Goal: Task Accomplishment & Management: Complete application form

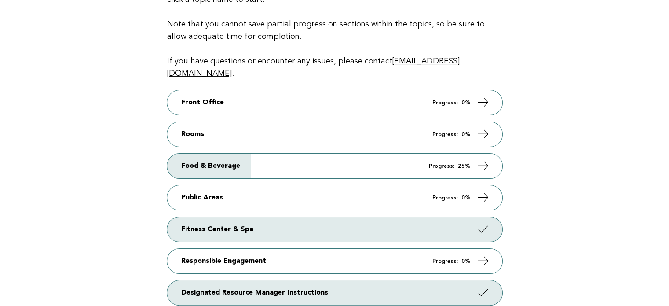
scroll to position [123, 0]
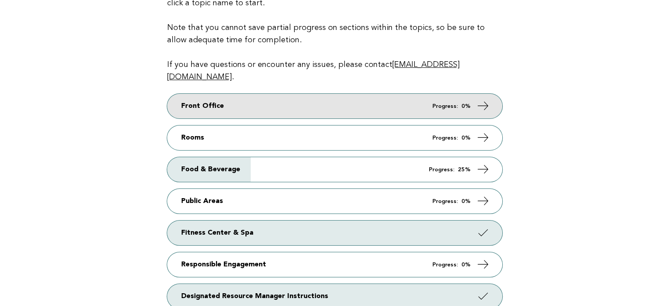
click at [246, 94] on link "Front Office Progress: 0%" at bounding box center [334, 106] width 335 height 25
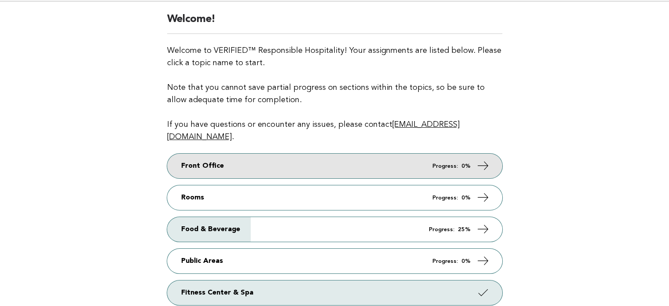
scroll to position [63, 0]
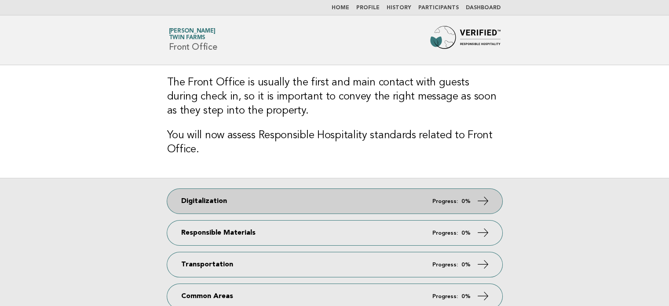
click at [242, 202] on link "Digitalization Progress: 0%" at bounding box center [334, 201] width 335 height 25
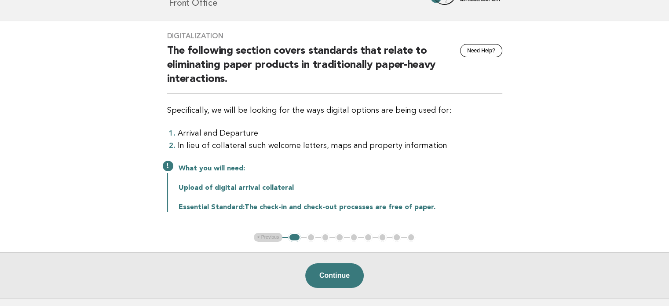
scroll to position [45, 0]
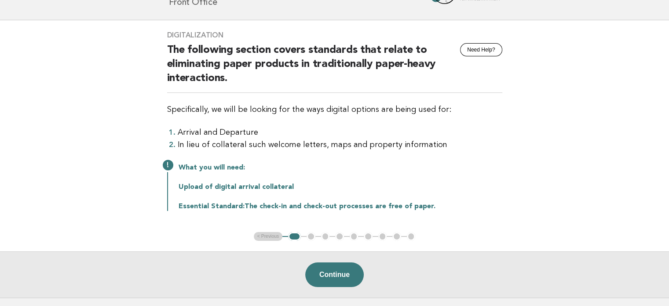
drag, startPoint x: 193, startPoint y: 201, endPoint x: 479, endPoint y: 199, distance: 285.9
click at [479, 199] on div "What you will need: Upload of digital arrival collateral Essential Standard: Th…" at bounding box center [334, 185] width 335 height 49
drag, startPoint x: 181, startPoint y: 186, endPoint x: 308, endPoint y: 191, distance: 126.7
click at [308, 191] on div "What you will need: Upload of digital arrival collateral Essential Standard: Th…" at bounding box center [334, 185] width 335 height 49
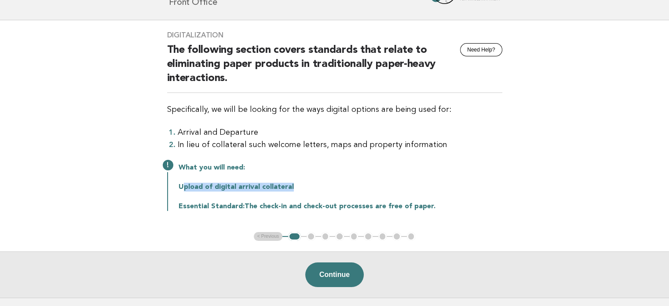
click at [308, 191] on div "What you will need: Upload of digital arrival collateral Essential Standard: Th…" at bounding box center [334, 185] width 335 height 49
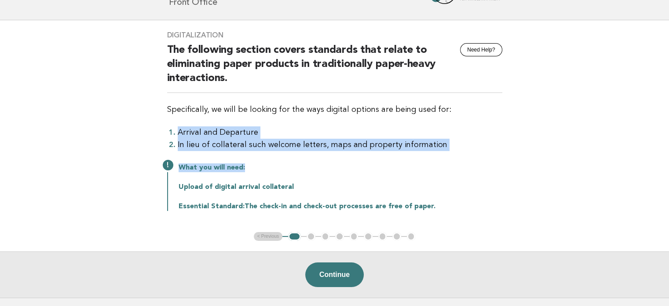
drag, startPoint x: 172, startPoint y: 132, endPoint x: 467, endPoint y: 162, distance: 295.8
click at [467, 162] on div "Digitalization Need Help? The following section covers standards that relate to…" at bounding box center [335, 126] width 356 height 212
drag, startPoint x: 467, startPoint y: 162, endPoint x: 465, endPoint y: 149, distance: 13.7
click at [465, 149] on li "In lieu of collateral such welcome letters, maps and property information" at bounding box center [340, 145] width 325 height 12
click at [304, 135] on li "Arrival and Departure" at bounding box center [340, 132] width 325 height 12
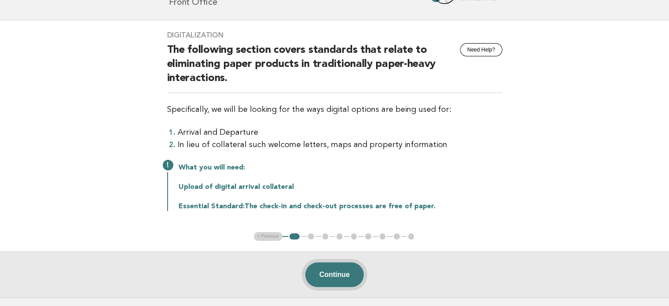
click at [331, 277] on button "Continue" at bounding box center [334, 274] width 58 height 25
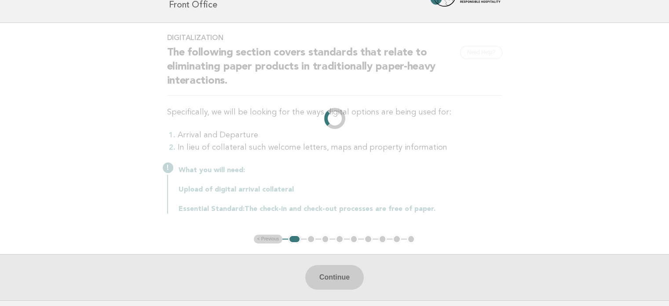
scroll to position [0, 0]
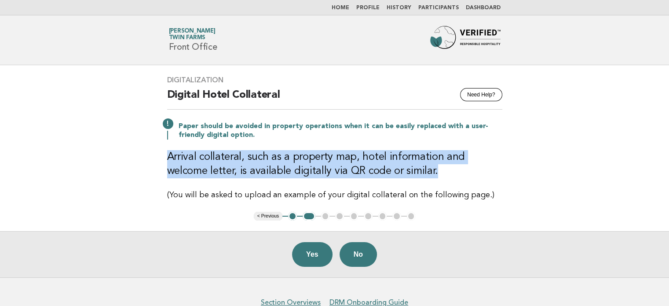
drag, startPoint x: 167, startPoint y: 158, endPoint x: 407, endPoint y: 171, distance: 240.0
click at [407, 171] on h3 "Arrival collateral, such as a property map, hotel information and welcome lette…" at bounding box center [334, 164] width 335 height 28
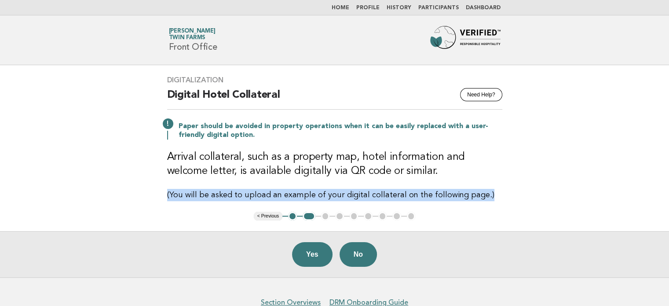
drag, startPoint x: 162, startPoint y: 198, endPoint x: 503, endPoint y: 205, distance: 340.5
click at [503, 205] on div "Digitalization Need Help? Digital Hotel Collateral Paper should be avoided in p…" at bounding box center [335, 138] width 356 height 146
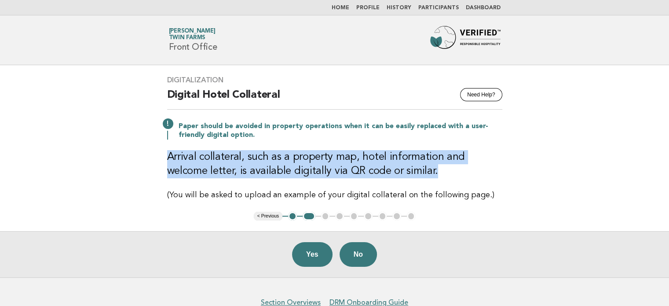
drag, startPoint x: 170, startPoint y: 154, endPoint x: 394, endPoint y: 168, distance: 224.8
click at [394, 168] on h3 "Arrival collateral, such as a property map, hotel information and welcome lette…" at bounding box center [334, 164] width 335 height 28
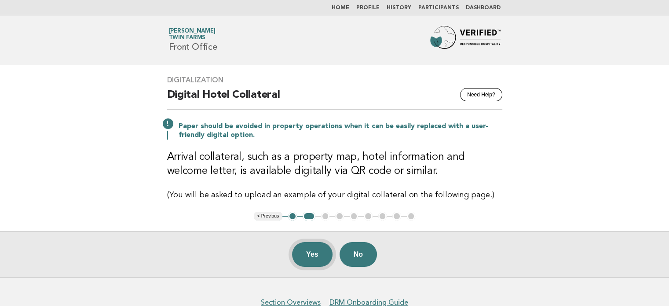
click at [313, 259] on button "Yes" at bounding box center [312, 254] width 40 height 25
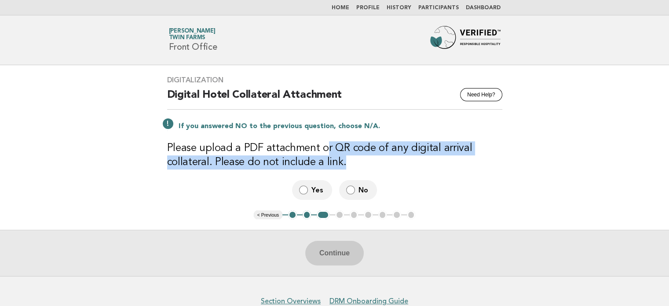
drag, startPoint x: 325, startPoint y: 149, endPoint x: 429, endPoint y: 163, distance: 105.2
click at [429, 163] on h3 "Please upload a PDF attachment or QR code of any digital arrival collateral. Pl…" at bounding box center [334, 155] width 335 height 28
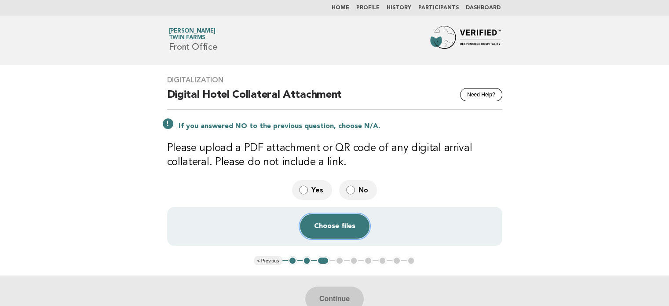
click at [334, 225] on button "Choose files" at bounding box center [334, 226] width 69 height 25
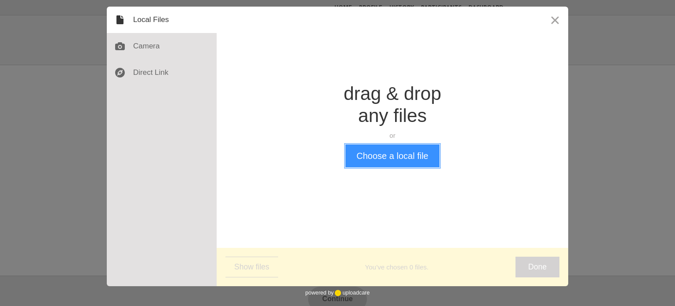
click at [398, 161] on button "Choose a local file" at bounding box center [393, 155] width 94 height 23
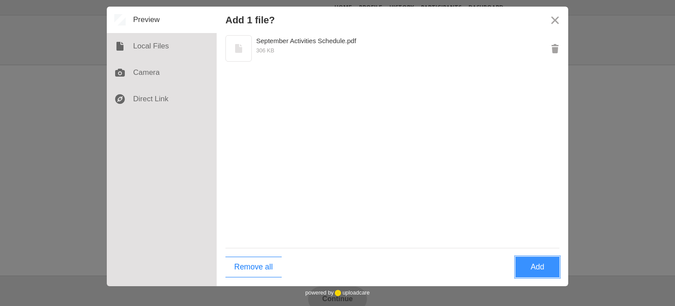
click at [530, 270] on button "Add" at bounding box center [538, 266] width 44 height 21
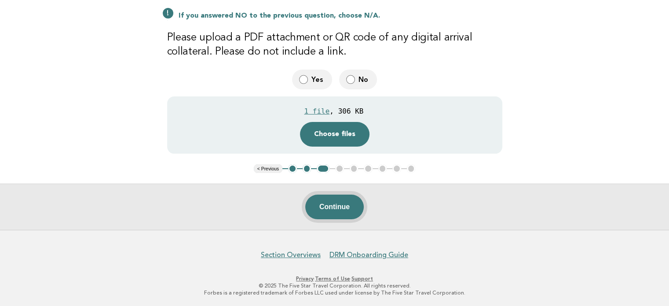
click at [348, 211] on button "Continue" at bounding box center [334, 206] width 58 height 25
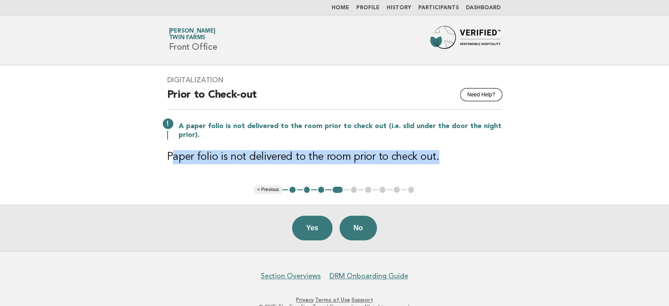
drag, startPoint x: 171, startPoint y: 159, endPoint x: 455, endPoint y: 154, distance: 284.1
click at [455, 154] on h3 "Paper folio is not delivered to the room prior to check out." at bounding box center [334, 157] width 335 height 14
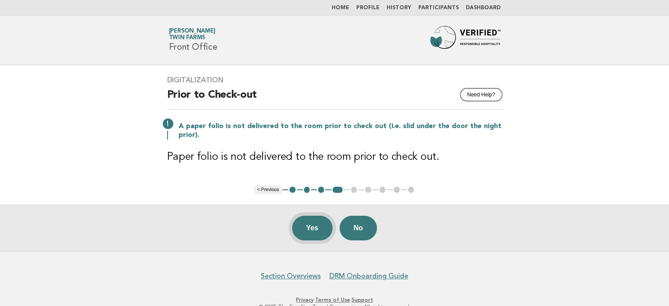
click at [315, 234] on button "Yes" at bounding box center [312, 227] width 40 height 25
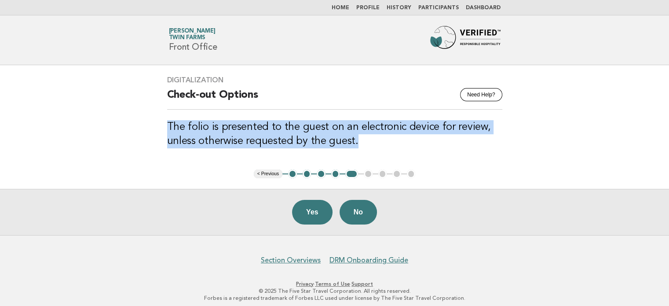
drag, startPoint x: 160, startPoint y: 124, endPoint x: 504, endPoint y: 138, distance: 343.7
click at [504, 138] on div "Digitalization Need Help? Check-out Options The folio is presented to the guest…" at bounding box center [335, 117] width 356 height 104
click at [501, 139] on h3 "The folio is presented to the guest on an electronic device for review, unless …" at bounding box center [334, 134] width 335 height 28
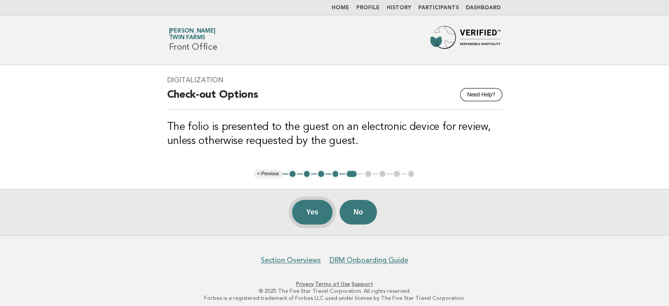
click at [316, 216] on button "Yes" at bounding box center [312, 212] width 40 height 25
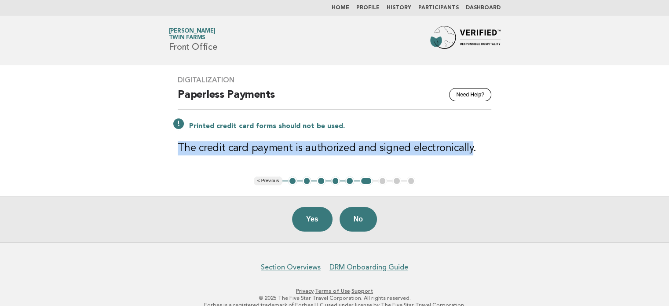
drag, startPoint x: 176, startPoint y: 151, endPoint x: 465, endPoint y: 142, distance: 288.6
click at [465, 142] on h3 "The credit card payment is authorized and signed electronically." at bounding box center [335, 148] width 314 height 14
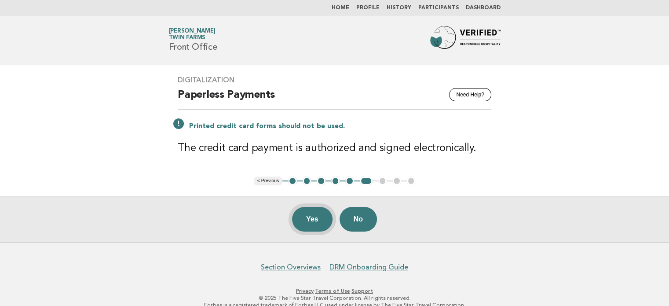
click at [313, 226] on button "Yes" at bounding box center [312, 219] width 40 height 25
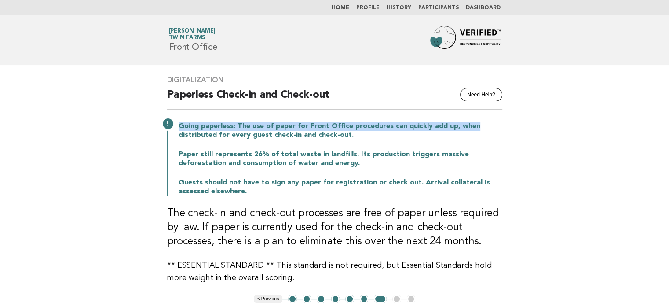
drag, startPoint x: 179, startPoint y: 129, endPoint x: 482, endPoint y: 116, distance: 304.1
click at [482, 116] on div "Digitalization Need Help? Paperless Check-in and Check-out Going paperless: The…" at bounding box center [335, 179] width 356 height 229
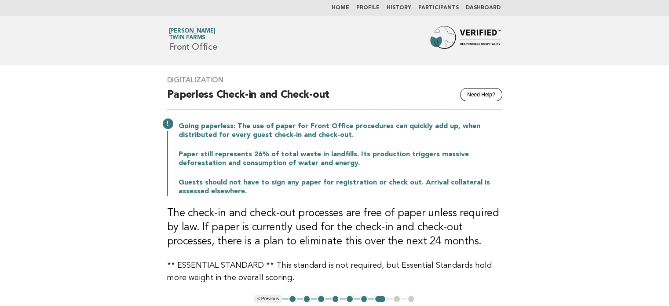
click at [413, 204] on div "Digitalization Need Help? Paperless Check-in and Check-out Going paperless: The…" at bounding box center [335, 179] width 356 height 229
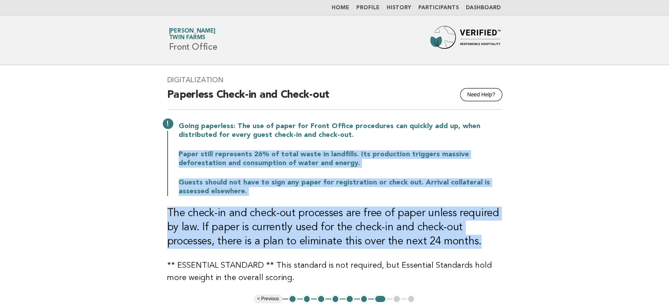
drag, startPoint x: 179, startPoint y: 152, endPoint x: 518, endPoint y: 248, distance: 351.8
click at [518, 248] on main "Digitalization Need Help? Paperless Check-in and Check-out Going paperless: The…" at bounding box center [334, 212] width 669 height 295
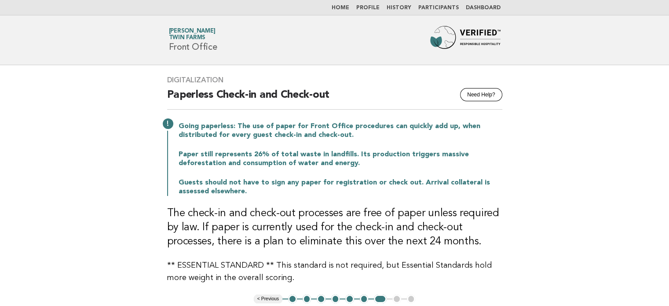
click at [520, 256] on main "Digitalization Need Help? Paperless Check-in and Check-out Going paperless: The…" at bounding box center [334, 212] width 669 height 295
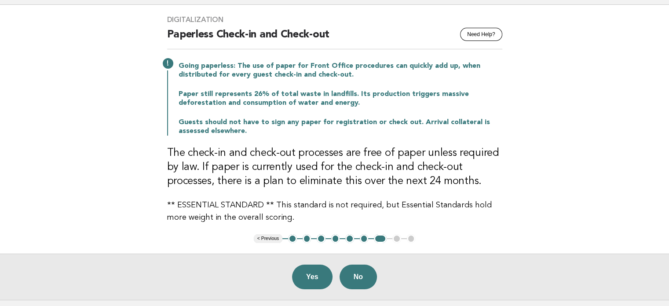
scroll to position [88, 0]
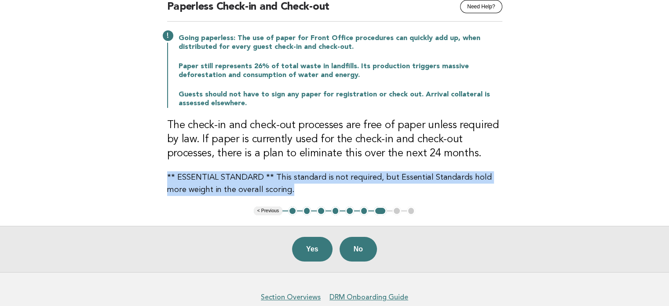
drag, startPoint x: 165, startPoint y: 175, endPoint x: 278, endPoint y: 188, distance: 113.7
click at [278, 188] on div "Digitalization Need Help? Paperless Check-in and Check-out Going paperless: The…" at bounding box center [335, 91] width 356 height 229
click at [278, 188] on p "** ESSENTIAL STANDARD ** This standard is not required, but Essential Standards…" at bounding box center [334, 183] width 335 height 25
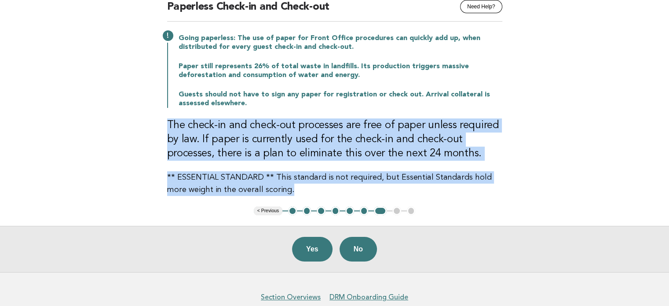
drag, startPoint x: 303, startPoint y: 190, endPoint x: 161, endPoint y: 124, distance: 156.4
click at [161, 124] on div "Digitalization Need Help? Paperless Check-in and Check-out Going paperless: The…" at bounding box center [335, 91] width 356 height 229
click at [173, 121] on h3 "The check-in and check-out processes are free of paper unless required by law. …" at bounding box center [334, 139] width 335 height 42
drag, startPoint x: 166, startPoint y: 124, endPoint x: 303, endPoint y: 191, distance: 152.2
click at [303, 191] on div "Digitalization Need Help? Paperless Check-in and Check-out Going paperless: The…" at bounding box center [335, 91] width 356 height 229
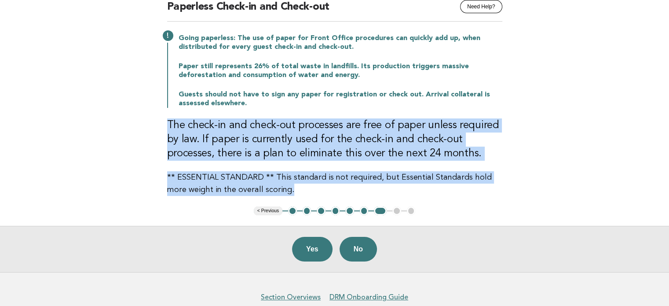
click at [303, 191] on p "** ESSENTIAL STANDARD ** This standard is not required, but Essential Standards…" at bounding box center [334, 183] width 335 height 25
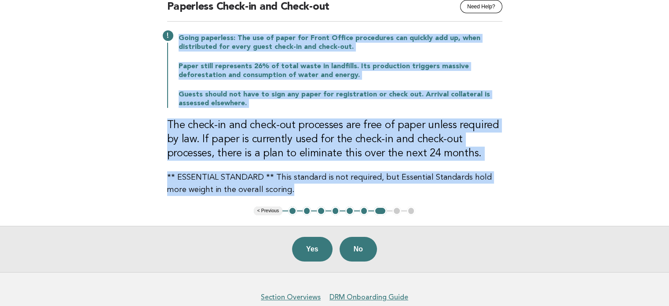
drag, startPoint x: 312, startPoint y: 193, endPoint x: 174, endPoint y: 37, distance: 209.0
click at [174, 37] on div "Digitalization Need Help? Paperless Check-in and Check-out Going paperless: The…" at bounding box center [335, 91] width 356 height 229
click at [179, 43] on p "Going paperless: The use of paper for Front Office procedures can quickly add u…" at bounding box center [341, 43] width 324 height 18
drag, startPoint x: 179, startPoint y: 38, endPoint x: 288, endPoint y: 189, distance: 186.7
click at [288, 189] on div "Digitalization Need Help? Paperless Check-in and Check-out Going paperless: The…" at bounding box center [335, 91] width 356 height 229
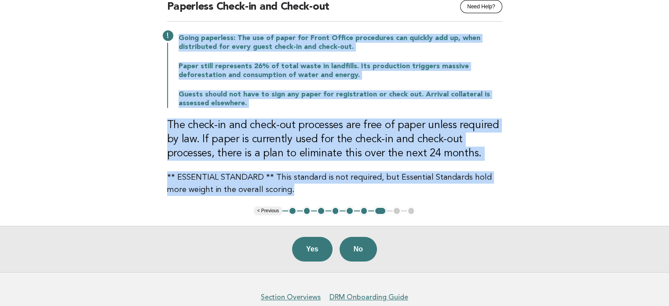
click at [288, 189] on p "** ESSENTIAL STANDARD ** This standard is not required, but Essential Standards…" at bounding box center [334, 183] width 335 height 25
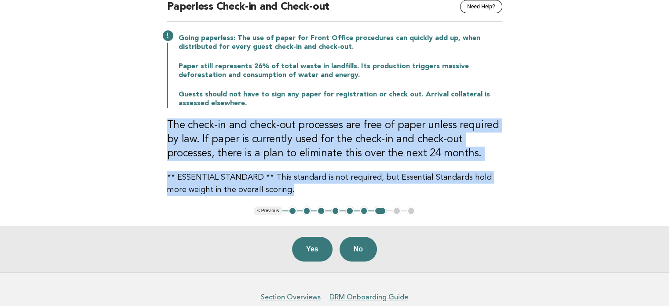
drag, startPoint x: 165, startPoint y: 123, endPoint x: 340, endPoint y: 189, distance: 187.3
click at [340, 189] on div "Digitalization Need Help? Paperless Check-in and Check-out Going paperless: The…" at bounding box center [335, 91] width 356 height 229
click at [340, 189] on p "** ESSENTIAL STANDARD ** This standard is not required, but Essential Standards…" at bounding box center [334, 183] width 335 height 25
drag, startPoint x: 351, startPoint y: 191, endPoint x: 147, endPoint y: 123, distance: 215.3
click at [147, 123] on main "Digitalization Need Help? Paperless Check-in and Check-out Going paperless: The…" at bounding box center [334, 124] width 669 height 295
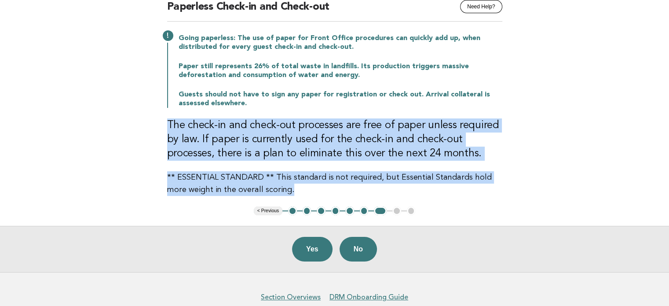
click at [294, 140] on h3 "The check-in and check-out processes are free of paper unless required by law. …" at bounding box center [334, 139] width 335 height 42
drag, startPoint x: 165, startPoint y: 126, endPoint x: 285, endPoint y: 191, distance: 136.2
click at [285, 191] on div "Digitalization Need Help? Paperless Check-in and Check-out Going paperless: The…" at bounding box center [335, 91] width 356 height 229
click at [285, 191] on p "** ESSENTIAL STANDARD ** This standard is not required, but Essential Standards…" at bounding box center [334, 183] width 335 height 25
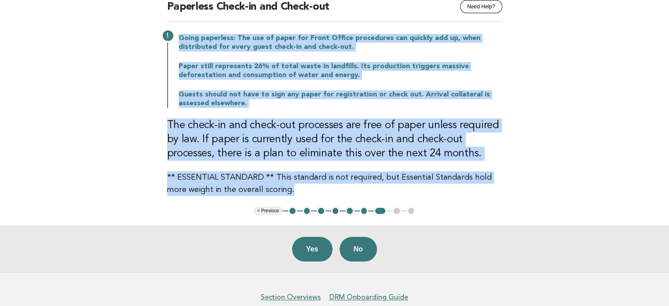
drag, startPoint x: 280, startPoint y: 190, endPoint x: 179, endPoint y: 35, distance: 185.4
click at [179, 35] on div "Digitalization Need Help? Paperless Check-in and Check-out Going paperless: The…" at bounding box center [335, 91] width 356 height 229
click at [179, 35] on p "Going paperless: The use of paper for Front Office procedures can quickly add u…" at bounding box center [341, 43] width 324 height 18
drag, startPoint x: 178, startPoint y: 38, endPoint x: 329, endPoint y: 189, distance: 213.3
click at [329, 189] on div "Digitalization Need Help? Paperless Check-in and Check-out Going paperless: The…" at bounding box center [335, 91] width 356 height 229
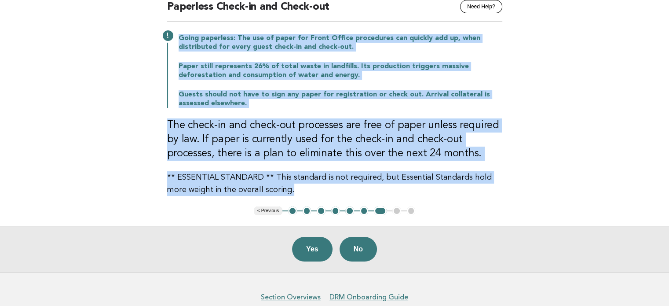
click at [329, 189] on p "** ESSENTIAL STANDARD ** This standard is not required, but Essential Standards…" at bounding box center [334, 183] width 335 height 25
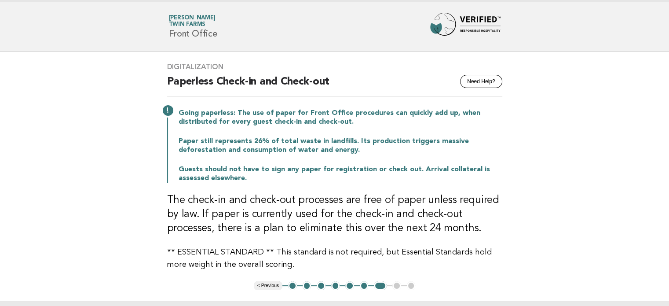
scroll to position [0, 0]
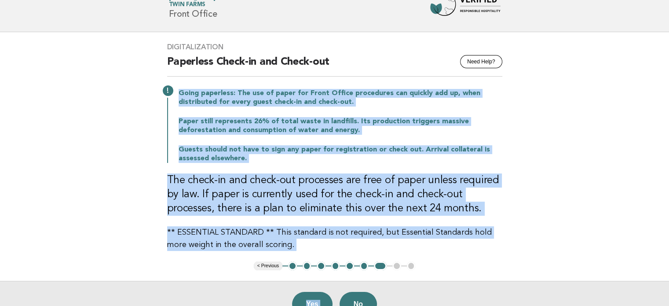
drag, startPoint x: 179, startPoint y: 126, endPoint x: 331, endPoint y: 254, distance: 198.2
click at [348, 300] on main "Digitalization Need Help? Paperless Check-in and Check-out Going paperless: The…" at bounding box center [334, 179] width 669 height 295
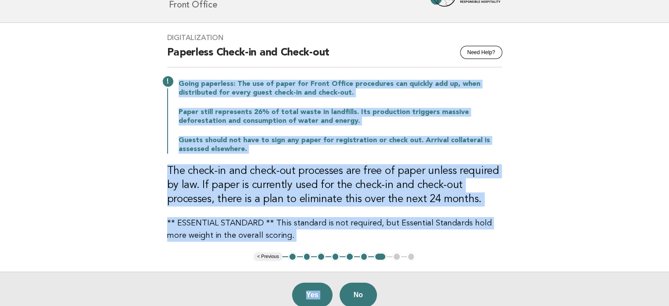
click at [321, 209] on div "Digitalization Need Help? Paperless Check-in and Check-out Going paperless: The…" at bounding box center [335, 137] width 356 height 229
drag, startPoint x: 302, startPoint y: 241, endPoint x: 179, endPoint y: 85, distance: 198.8
click at [179, 85] on div "Digitalization Need Help? Paperless Check-in and Check-out Going paperless: The…" at bounding box center [335, 137] width 356 height 229
click at [223, 105] on div "Going paperless: The use of paper for Front Office procedures can quickly add u…" at bounding box center [334, 116] width 335 height 76
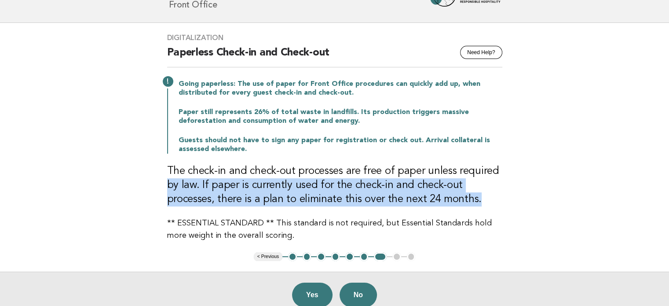
drag, startPoint x: 160, startPoint y: 185, endPoint x: 537, endPoint y: 202, distance: 376.8
click at [537, 202] on main "Digitalization Need Help? Paperless Check-in and Check-out Going paperless: The…" at bounding box center [334, 170] width 669 height 295
click at [538, 203] on main "Digitalization Need Help? Paperless Check-in and Check-out Going paperless: The…" at bounding box center [334, 170] width 669 height 295
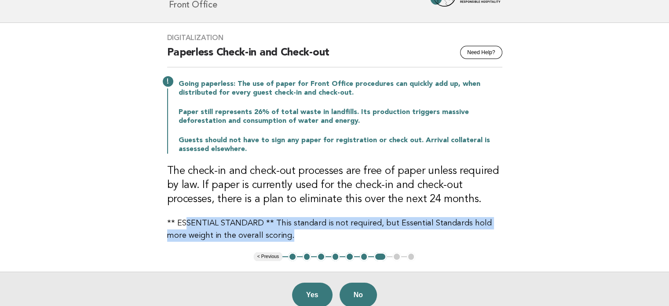
drag, startPoint x: 185, startPoint y: 223, endPoint x: 526, endPoint y: 235, distance: 341.9
click at [526, 235] on main "Digitalization Need Help? Paperless Check-in and Check-out Going paperless: The…" at bounding box center [334, 170] width 669 height 295
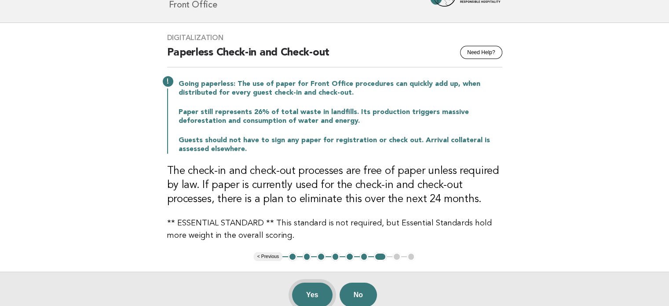
click at [310, 295] on button "Yes" at bounding box center [312, 294] width 40 height 25
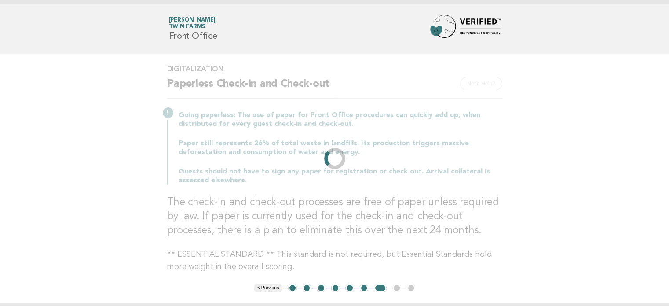
scroll to position [0, 0]
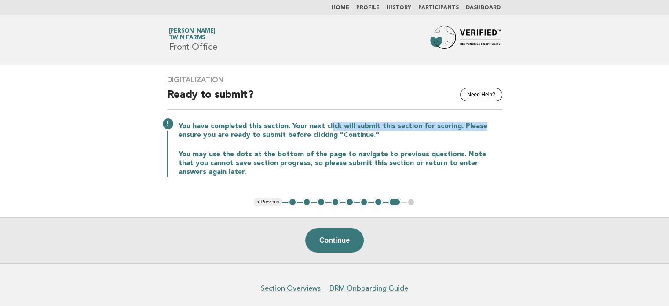
drag, startPoint x: 329, startPoint y: 123, endPoint x: 500, endPoint y: 122, distance: 170.2
click at [500, 122] on p "You have completed this section. Your next click will submit this section for s…" at bounding box center [341, 131] width 324 height 18
click at [500, 135] on p "You have completed this section. Your next click will submit this section for s…" at bounding box center [341, 131] width 324 height 18
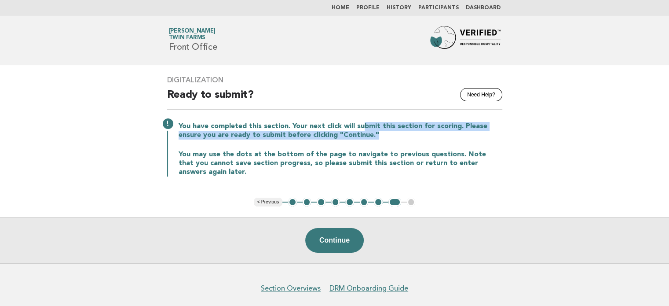
drag, startPoint x: 364, startPoint y: 127, endPoint x: 491, endPoint y: 135, distance: 126.9
click at [491, 135] on p "You have completed this section. Your next click will submit this section for s…" at bounding box center [341, 131] width 324 height 18
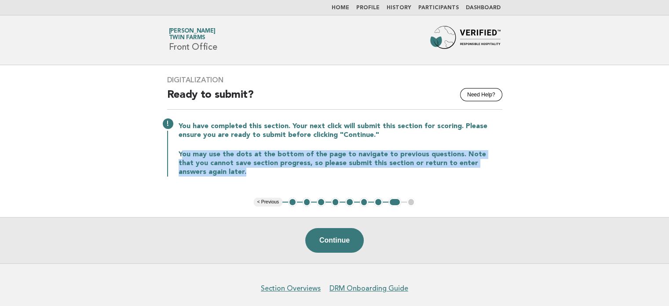
drag, startPoint x: 181, startPoint y: 154, endPoint x: 456, endPoint y: 179, distance: 275.6
click at [456, 179] on div "Digitalization Need Help? Ready to submit? You have completed this section. You…" at bounding box center [335, 131] width 356 height 132
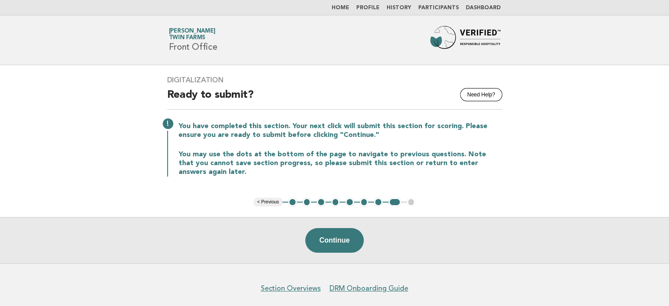
drag, startPoint x: 220, startPoint y: 162, endPoint x: 236, endPoint y: 188, distance: 29.8
click at [224, 167] on p "You may use the dots at the bottom of the page to navigate to previous question…" at bounding box center [341, 163] width 324 height 26
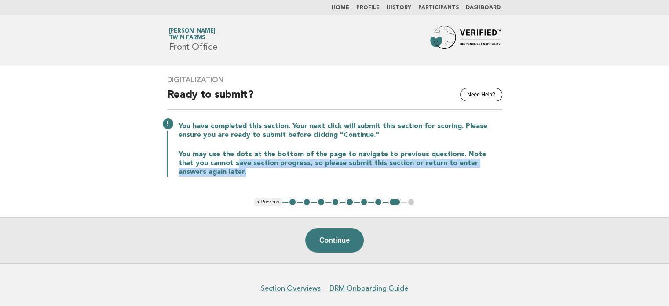
click at [433, 201] on main "Digitalization Need Help? Ready to submit? You have completed this section. You…" at bounding box center [334, 164] width 669 height 198
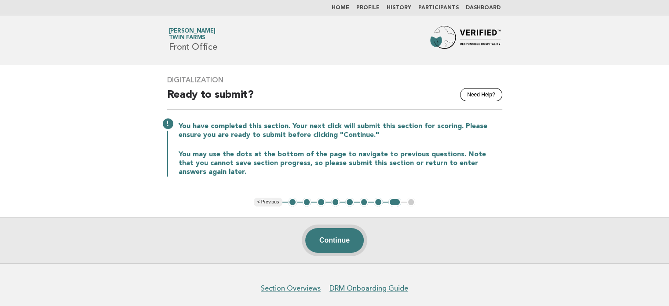
click at [336, 236] on button "Continue" at bounding box center [334, 240] width 58 height 25
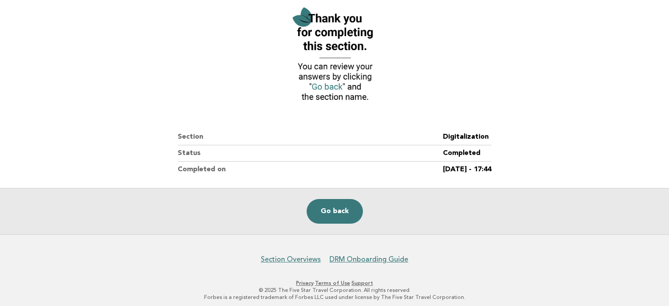
scroll to position [110, 0]
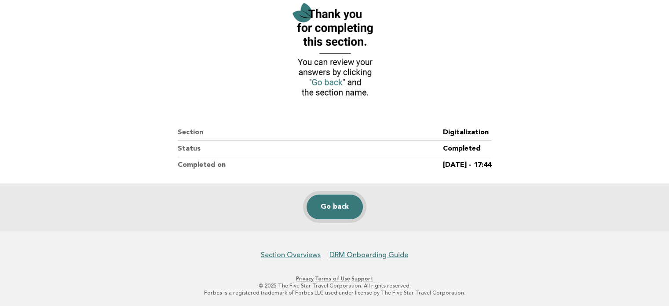
click at [334, 204] on link "Go back" at bounding box center [335, 206] width 56 height 25
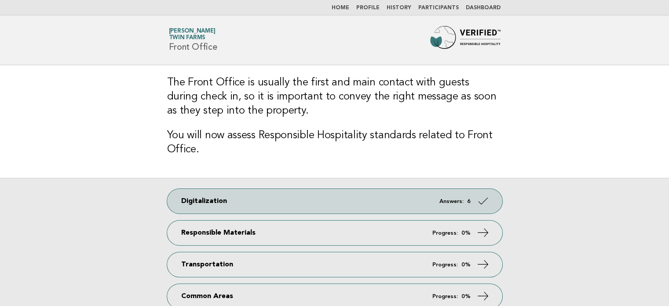
scroll to position [44, 0]
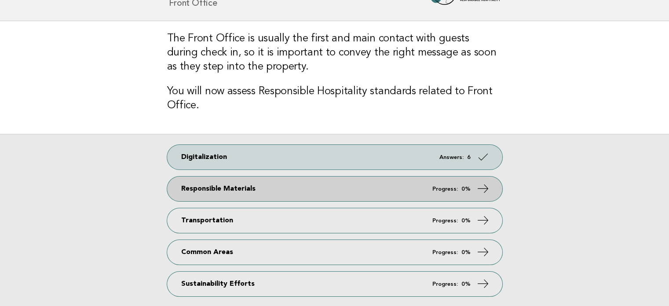
click at [238, 197] on link "Responsible Materials Progress: 0%" at bounding box center [334, 188] width 335 height 25
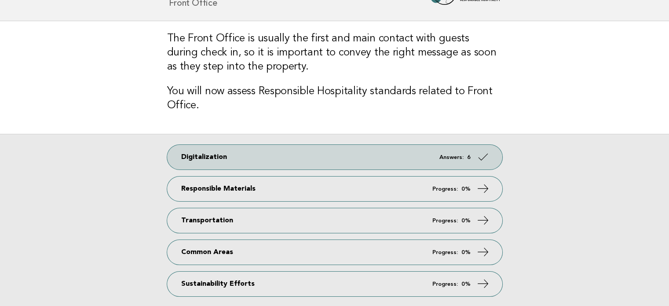
scroll to position [88, 0]
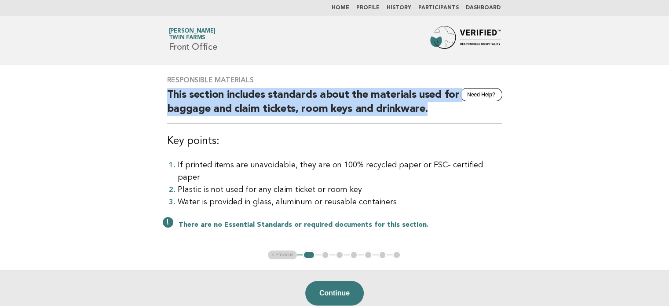
drag, startPoint x: 167, startPoint y: 93, endPoint x: 442, endPoint y: 106, distance: 275.2
click at [442, 106] on h2 "This section includes standards about the materials used for baggage and claim …" at bounding box center [334, 106] width 335 height 36
click at [441, 110] on h2 "This section includes standards about the materials used for baggage and claim …" at bounding box center [334, 106] width 335 height 36
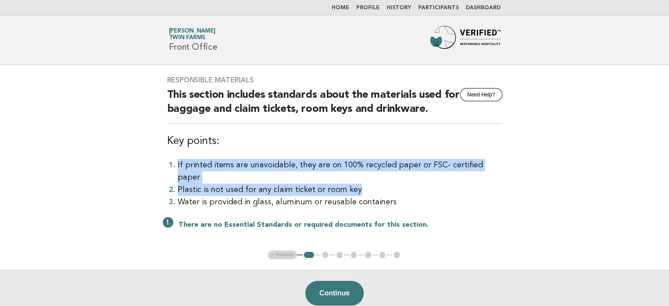
drag, startPoint x: 193, startPoint y: 165, endPoint x: 501, endPoint y: 177, distance: 308.5
click at [501, 177] on ol "If printed items are unavoidable, they are on 100% recycled paper or FSC- certi…" at bounding box center [334, 183] width 335 height 49
click at [502, 177] on div "Responsible Materials Need Help? This section includes standards about the mate…" at bounding box center [335, 157] width 356 height 185
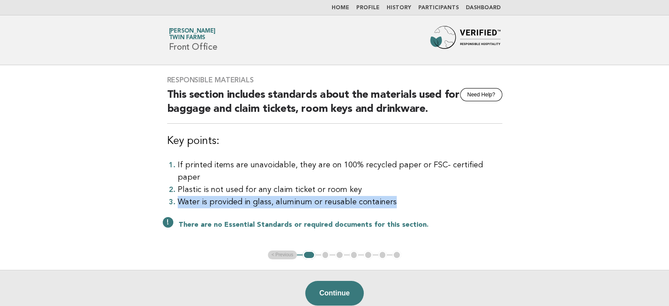
drag, startPoint x: 179, startPoint y: 189, endPoint x: 406, endPoint y: 195, distance: 227.4
click at [406, 196] on li "Water is provided in glass, aluminum or reusable containers" at bounding box center [340, 202] width 325 height 12
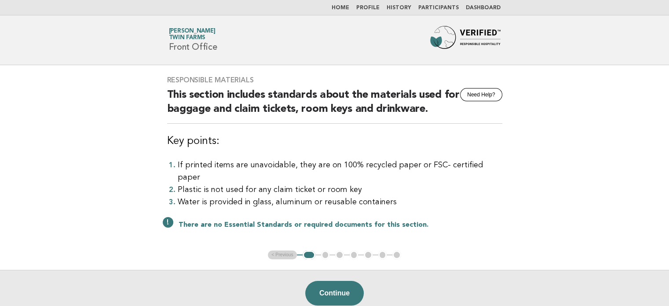
click at [416, 197] on div "Responsible Materials Need Help? This section includes standards about the mate…" at bounding box center [335, 157] width 356 height 185
click at [343, 281] on button "Continue" at bounding box center [334, 293] width 58 height 25
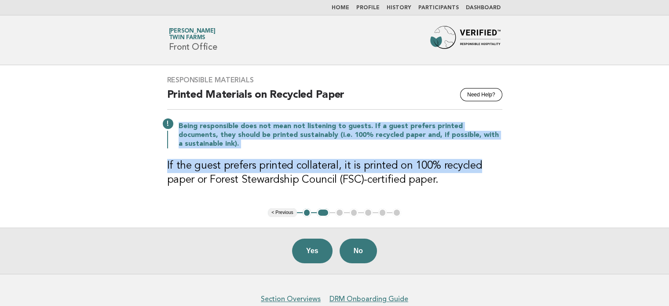
drag, startPoint x: 179, startPoint y: 124, endPoint x: 501, endPoint y: 159, distance: 324.3
click at [501, 159] on div "Responsible Materials Need Help? Printed Materials on Recycled Paper Being resp…" at bounding box center [335, 136] width 356 height 143
click at [501, 159] on h3 "If the guest prefers printed collateral, it is printed on 100% recycled paper o…" at bounding box center [334, 173] width 335 height 28
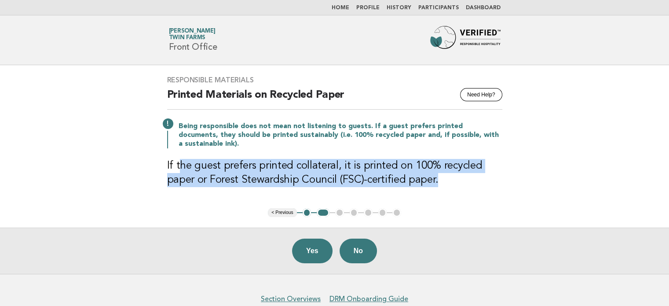
drag, startPoint x: 182, startPoint y: 161, endPoint x: 499, endPoint y: 179, distance: 318.0
click at [499, 179] on h3 "If the guest prefers printed collateral, it is printed on 100% recycled paper o…" at bounding box center [334, 173] width 335 height 28
click at [501, 180] on h3 "If the guest prefers printed collateral, it is printed on 100% recycled paper o…" at bounding box center [334, 173] width 335 height 28
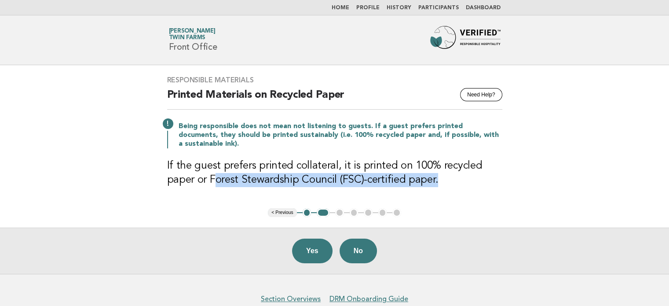
drag, startPoint x: 216, startPoint y: 178, endPoint x: 480, endPoint y: 190, distance: 264.6
click at [480, 190] on div "Responsible Materials Need Help? Printed Materials on Recycled Paper Being resp…" at bounding box center [335, 136] width 356 height 143
click at [481, 191] on div "Responsible Materials Need Help? Printed Materials on Recycled Paper Being resp…" at bounding box center [335, 136] width 356 height 143
click at [319, 257] on button "Yes" at bounding box center [312, 250] width 40 height 25
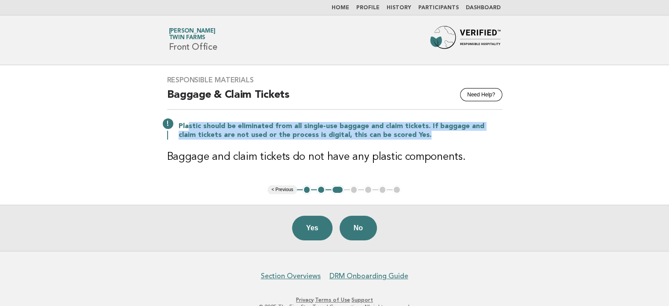
drag, startPoint x: 188, startPoint y: 119, endPoint x: 510, endPoint y: 133, distance: 322.7
click at [510, 133] on div "Responsible Materials Need Help? Baggage & Claim Tickets Plastic should be elim…" at bounding box center [335, 125] width 356 height 120
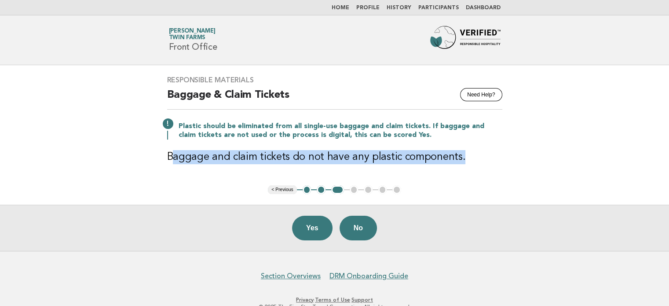
drag, startPoint x: 172, startPoint y: 157, endPoint x: 481, endPoint y: 166, distance: 308.8
click at [481, 166] on div "Responsible Materials Need Help? Baggage & Claim Tickets Plastic should be elim…" at bounding box center [335, 125] width 356 height 120
click at [483, 167] on div "Responsible Materials Need Help? Baggage & Claim Tickets Plastic should be elim…" at bounding box center [335, 125] width 356 height 120
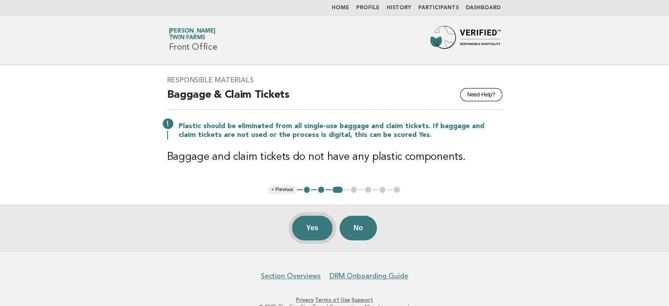
click at [311, 227] on button "Yes" at bounding box center [312, 227] width 40 height 25
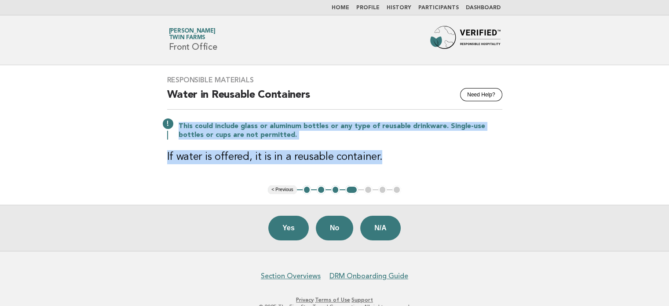
drag, startPoint x: 183, startPoint y: 125, endPoint x: 494, endPoint y: 145, distance: 311.5
click at [494, 145] on div "Responsible Materials Need Help? Water in Reusable Containers This could includ…" at bounding box center [335, 125] width 356 height 120
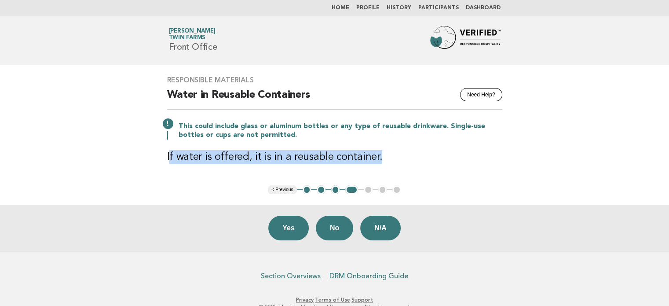
drag, startPoint x: 169, startPoint y: 159, endPoint x: 405, endPoint y: 156, distance: 235.7
click at [405, 156] on h3 "If water is offered, it is in a reusable container." at bounding box center [334, 157] width 335 height 14
click at [406, 156] on h3 "If water is offered, it is in a reusable container." at bounding box center [334, 157] width 335 height 14
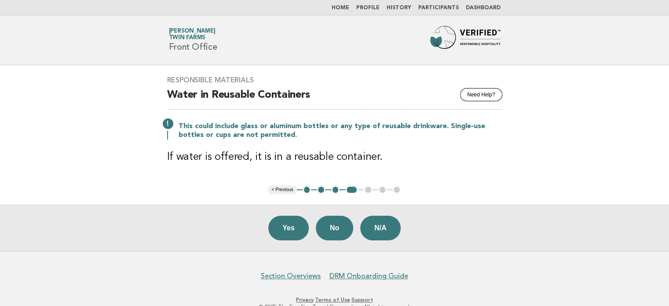
click at [289, 233] on button "Yes" at bounding box center [288, 227] width 40 height 25
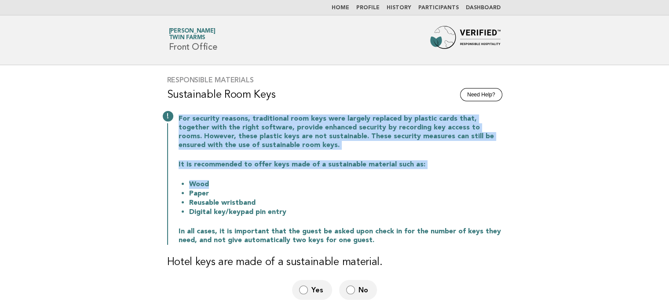
drag, startPoint x: 178, startPoint y: 119, endPoint x: 517, endPoint y: 174, distance: 344.0
click at [518, 173] on main "Responsible Materials Need Help? Sustainable Room Keys For security reasons, tr…" at bounding box center [334, 220] width 669 height 310
click at [517, 174] on main "Responsible Materials Need Help? Sustainable Room Keys For security reasons, tr…" at bounding box center [334, 220] width 669 height 310
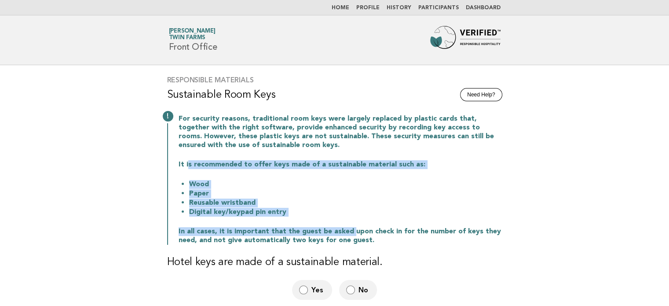
drag, startPoint x: 192, startPoint y: 170, endPoint x: 345, endPoint y: 226, distance: 162.8
click at [346, 225] on div "For security reasons, traditional room keys were largely replaced by plastic ca…" at bounding box center [334, 179] width 335 height 132
click at [344, 226] on div "For security reasons, traditional room keys were largely replaced by plastic ca…" at bounding box center [334, 179] width 335 height 132
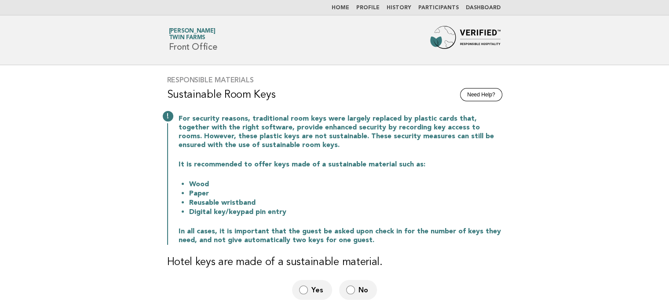
drag, startPoint x: 180, startPoint y: 221, endPoint x: 180, endPoint y: 239, distance: 18.0
click at [182, 237] on div "For security reasons, traditional room keys were largely replaced by plastic ca…" at bounding box center [334, 179] width 335 height 132
click at [179, 234] on p "In all cases, it is important that the guest be asked upon check in for the num…" at bounding box center [341, 236] width 324 height 18
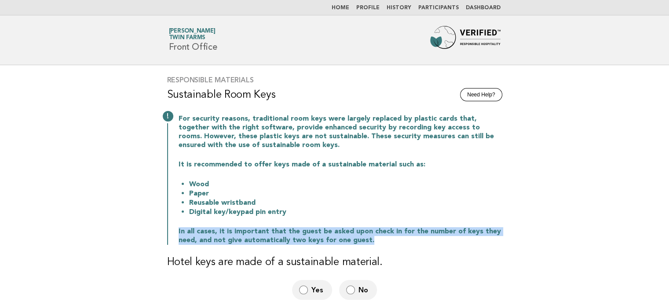
drag, startPoint x: 178, startPoint y: 233, endPoint x: 509, endPoint y: 242, distance: 331.7
click at [509, 242] on div "Responsible Materials Need Help? Sustainable Room Keys For security reasons, tr…" at bounding box center [335, 187] width 356 height 245
click at [508, 242] on div "Responsible Materials Need Help? Sustainable Room Keys For security reasons, tr…" at bounding box center [335, 187] width 356 height 245
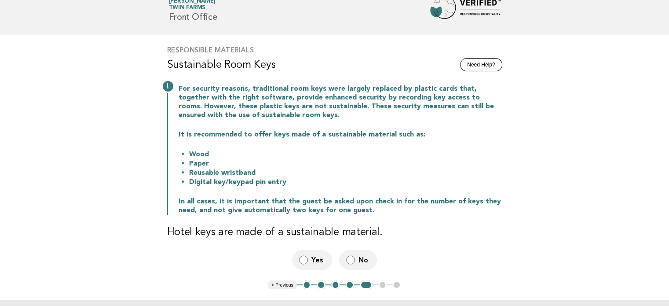
scroll to position [88, 0]
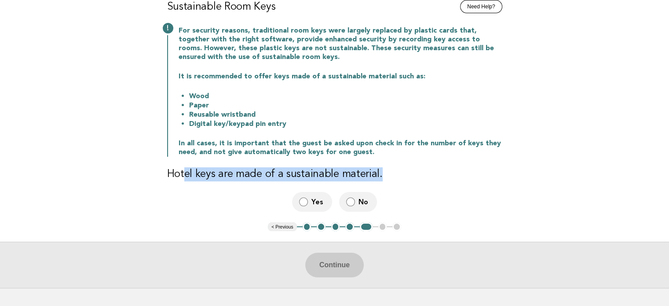
drag, startPoint x: 183, startPoint y: 180, endPoint x: 413, endPoint y: 177, distance: 229.6
click at [413, 177] on h3 "Hotel keys are made of a sustainable material." at bounding box center [334, 174] width 335 height 14
click at [418, 177] on h3 "Hotel keys are made of a sustainable material." at bounding box center [334, 174] width 335 height 14
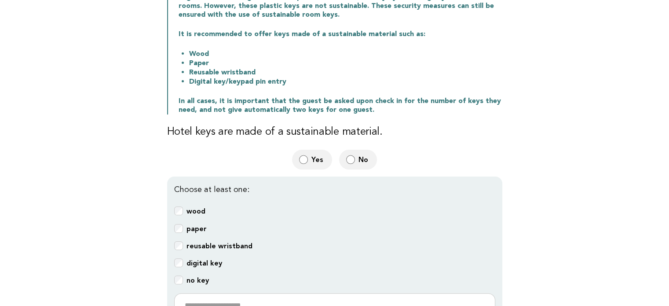
scroll to position [176, 0]
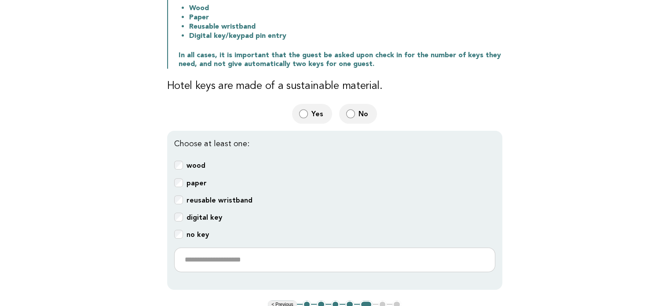
click at [189, 165] on b "wood" at bounding box center [195, 165] width 19 height 8
click at [193, 257] on input "text" at bounding box center [334, 259] width 321 height 25
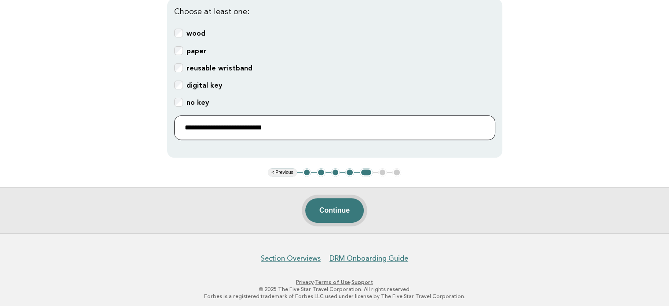
type input "**********"
click at [339, 214] on button "Continue" at bounding box center [334, 210] width 58 height 25
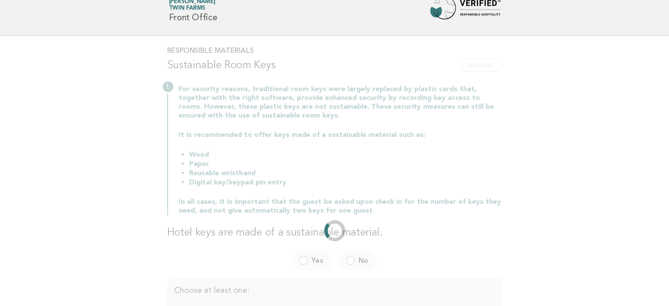
scroll to position [0, 0]
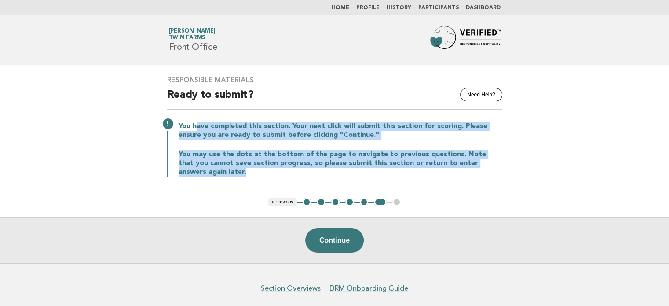
drag, startPoint x: 195, startPoint y: 123, endPoint x: 511, endPoint y: 168, distance: 318.6
click at [511, 168] on div "Responsible Materials Need Help? Ready to submit? You have completed this secti…" at bounding box center [335, 131] width 356 height 132
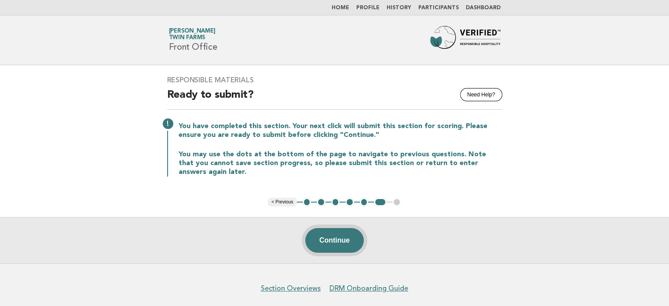
click at [338, 229] on button "Continue" at bounding box center [334, 240] width 58 height 25
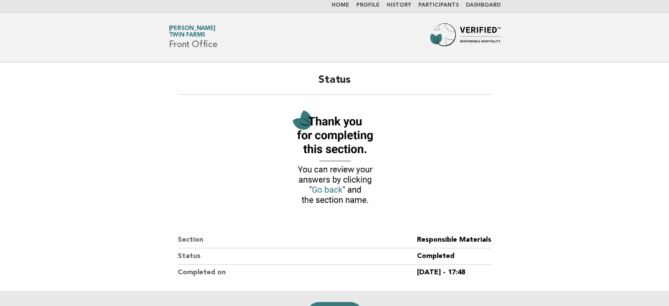
scroll to position [110, 0]
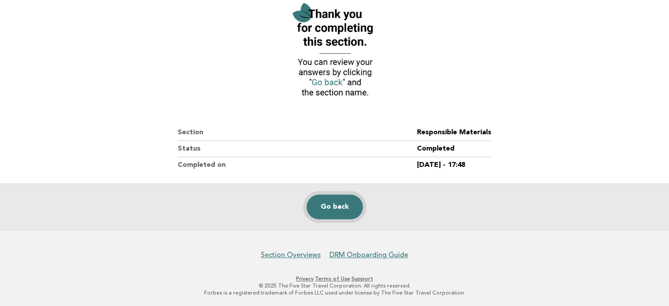
click at [354, 210] on link "Go back" at bounding box center [335, 206] width 56 height 25
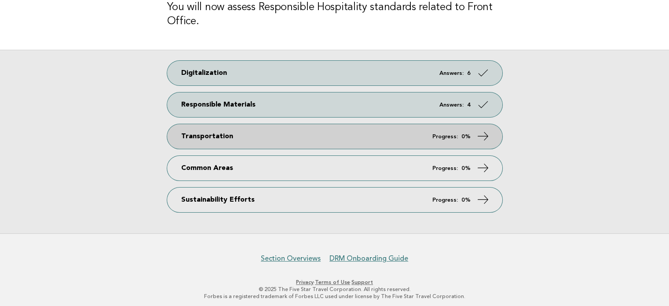
scroll to position [132, 0]
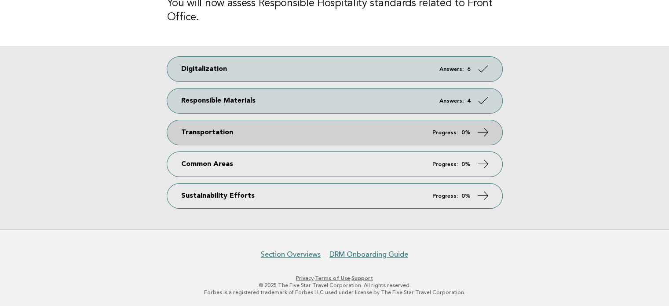
click at [250, 132] on link "Transportation Progress: 0%" at bounding box center [334, 132] width 335 height 25
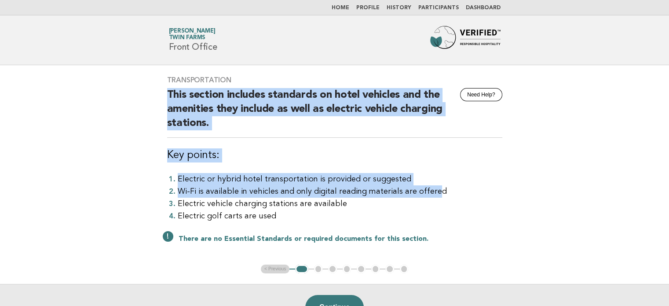
drag, startPoint x: 167, startPoint y: 100, endPoint x: 429, endPoint y: 186, distance: 276.0
click at [429, 186] on div "Transportation Need Help? This section includes standards on hotel vehicles and…" at bounding box center [335, 164] width 356 height 199
click at [429, 188] on li "Wi-Fi is available in vehicles and only digital reading materials are offered" at bounding box center [340, 191] width 325 height 12
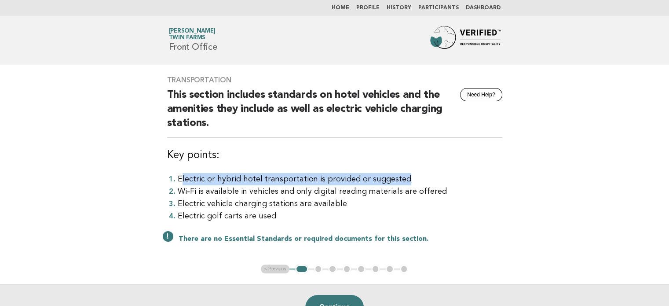
drag, startPoint x: 182, startPoint y: 177, endPoint x: 417, endPoint y: 182, distance: 234.9
click at [417, 182] on li "Electric or hybrid hotel transportation is provided or suggested" at bounding box center [340, 179] width 325 height 12
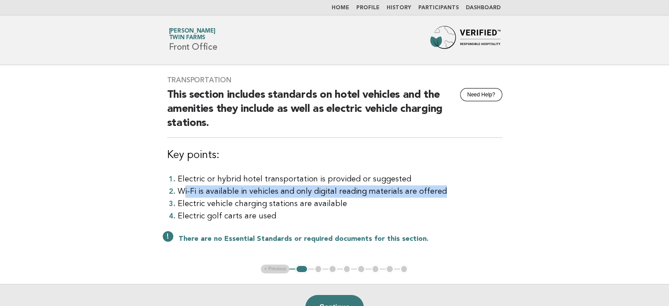
drag, startPoint x: 185, startPoint y: 191, endPoint x: 445, endPoint y: 195, distance: 259.9
click at [445, 195] on li "Wi-Fi is available in vehicles and only digital reading materials are offered" at bounding box center [340, 191] width 325 height 12
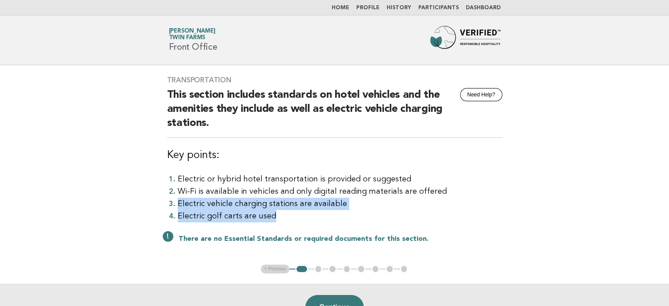
drag, startPoint x: 173, startPoint y: 201, endPoint x: 342, endPoint y: 210, distance: 169.1
click at [342, 210] on ol "Electric or hybrid hotel transportation is provided or suggested Wi-Fi is avail…" at bounding box center [334, 197] width 335 height 49
click at [341, 211] on li "Electric golf carts are used" at bounding box center [340, 216] width 325 height 12
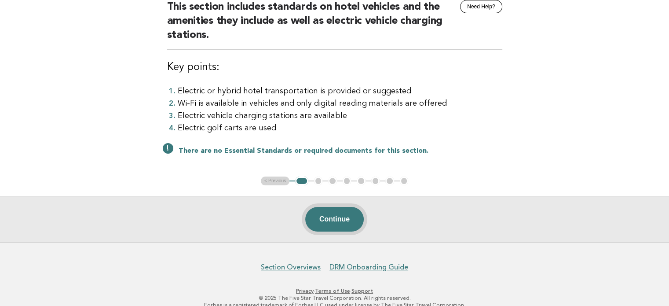
click at [340, 226] on button "Continue" at bounding box center [334, 219] width 58 height 25
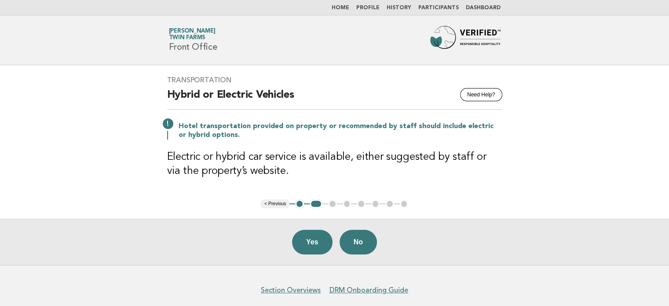
click at [185, 123] on p "Hotel transportation provided on property or recommended by staff should includ…" at bounding box center [341, 131] width 324 height 18
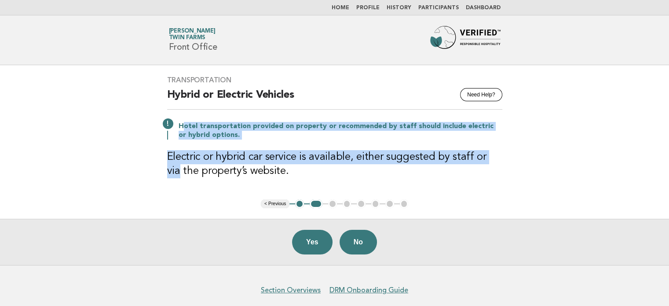
drag, startPoint x: 182, startPoint y: 123, endPoint x: 497, endPoint y: 144, distance: 316.0
click at [497, 144] on div "Transportation Need Help? Hybrid or Electric Vehicles Hotel transportation prov…" at bounding box center [335, 132] width 356 height 134
click at [490, 157] on h3 "Electric or hybrid car service is available, either suggested by staff or via t…" at bounding box center [334, 164] width 335 height 28
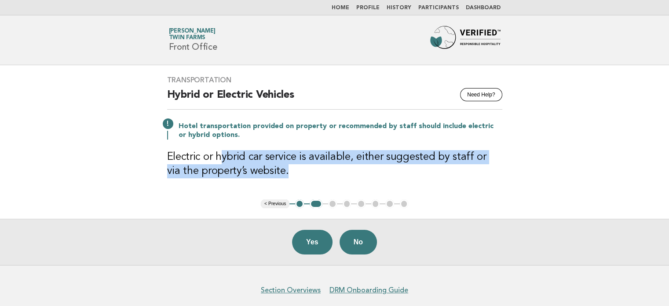
drag, startPoint x: 219, startPoint y: 154, endPoint x: 492, endPoint y: 164, distance: 273.3
click at [492, 164] on h3 "Electric or hybrid car service is available, either suggested by staff or via t…" at bounding box center [334, 164] width 335 height 28
click at [486, 173] on h3 "Electric or hybrid car service is available, either suggested by staff or via t…" at bounding box center [334, 164] width 335 height 28
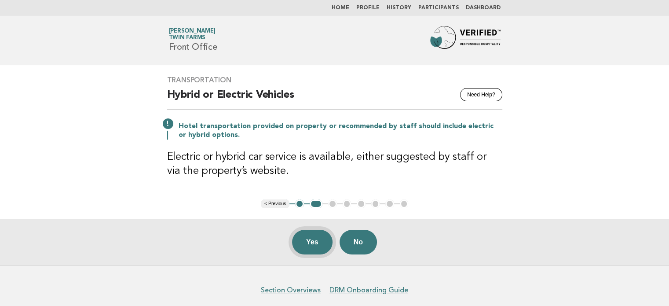
click at [311, 244] on button "Yes" at bounding box center [312, 242] width 40 height 25
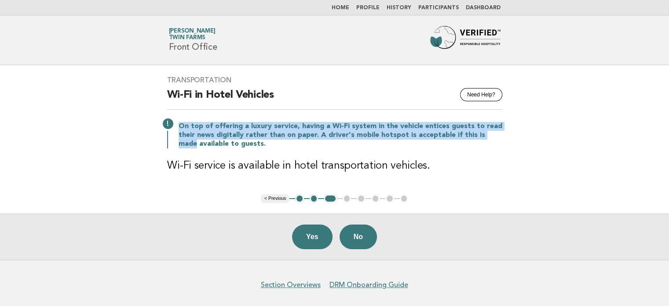
drag, startPoint x: 193, startPoint y: 126, endPoint x: 504, endPoint y: 136, distance: 311.1
click at [504, 136] on div "Transportation Need Help? Wi-Fi in Hotel Vehicles On top of offering a luxury s…" at bounding box center [335, 129] width 356 height 129
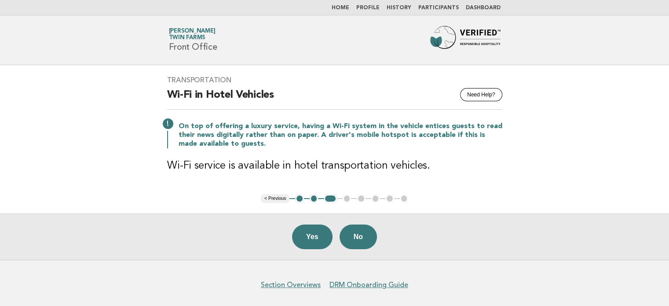
click at [487, 153] on div "Transportation Need Help? Wi-Fi in Hotel Vehicles On top of offering a luxury s…" at bounding box center [335, 129] width 356 height 129
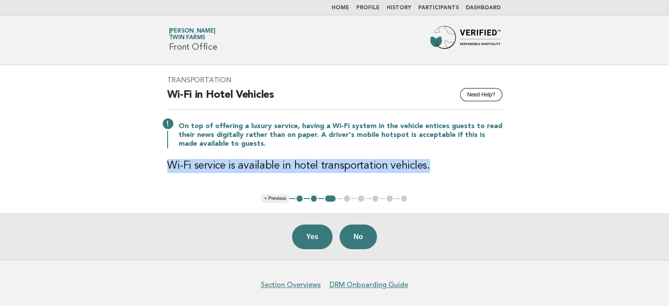
drag, startPoint x: 252, startPoint y: 171, endPoint x: 453, endPoint y: 174, distance: 201.0
click at [453, 174] on div "Transportation Need Help? Wi-Fi in Hotel Vehicles On top of offering a luxury s…" at bounding box center [335, 129] width 356 height 129
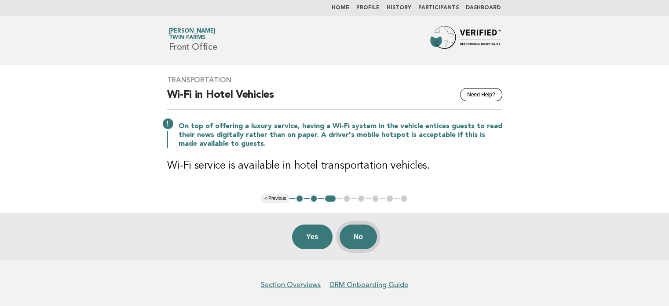
click at [356, 233] on button "No" at bounding box center [358, 236] width 37 height 25
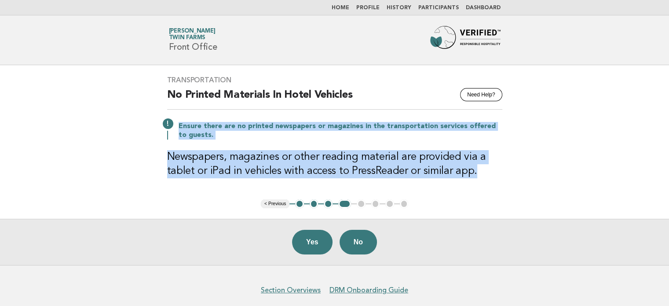
drag, startPoint x: 179, startPoint y: 128, endPoint x: 496, endPoint y: 174, distance: 320.4
click at [496, 174] on div "Transportation Need Help? No Printed Materials In Hotel Vehicles Ensure there a…" at bounding box center [335, 132] width 356 height 134
click at [496, 174] on h3 "Newspapers, magazines or other reading material are provided via a tablet or iP…" at bounding box center [334, 164] width 335 height 28
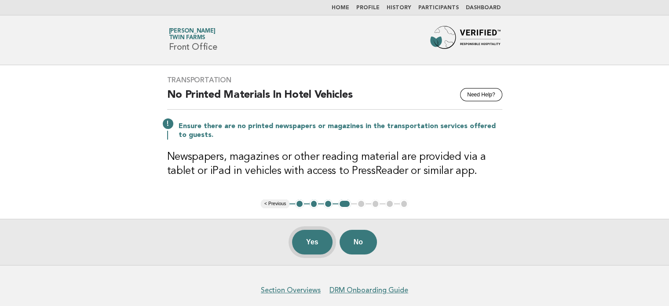
click at [304, 244] on button "Yes" at bounding box center [312, 242] width 40 height 25
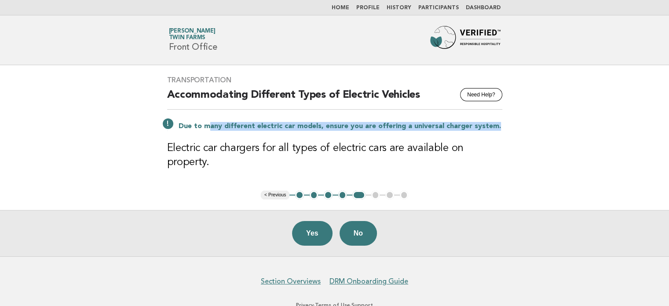
drag, startPoint x: 208, startPoint y: 125, endPoint x: 513, endPoint y: 121, distance: 305.7
click at [513, 121] on main "Transportation Need Help? Accommodating Different Types of Electric Vehicles Du…" at bounding box center [334, 160] width 669 height 191
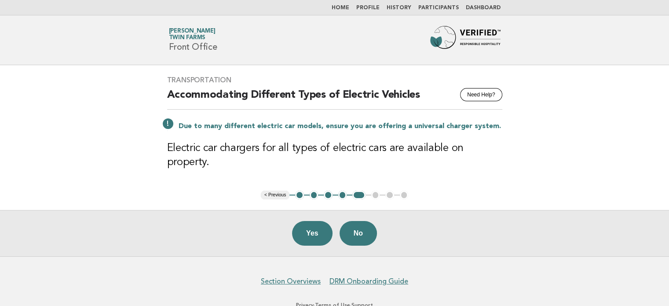
click at [512, 135] on div "Transportation Need Help? Accommodating Different Types of Electric Vehicles Du…" at bounding box center [335, 127] width 356 height 125
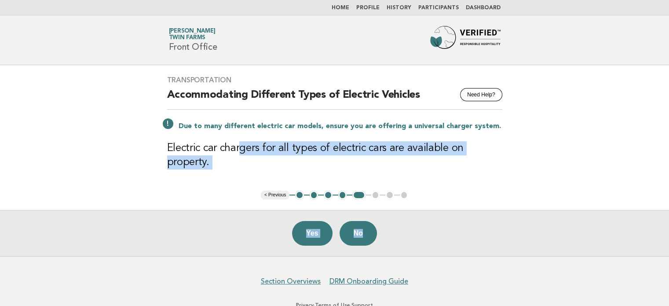
drag, startPoint x: 246, startPoint y: 146, endPoint x: 556, endPoint y: 168, distance: 311.3
click at [556, 168] on main "Transportation Need Help? Accommodating Different Types of Electric Vehicles Du…" at bounding box center [334, 160] width 669 height 191
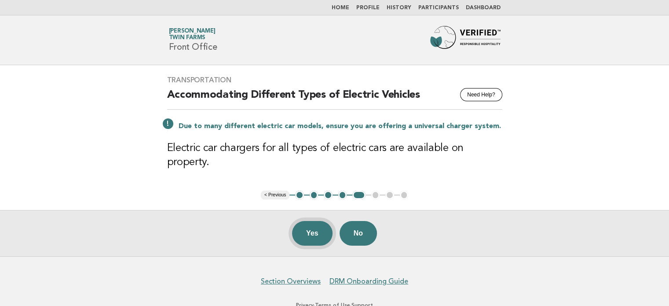
click at [327, 221] on button "Yes" at bounding box center [312, 233] width 40 height 25
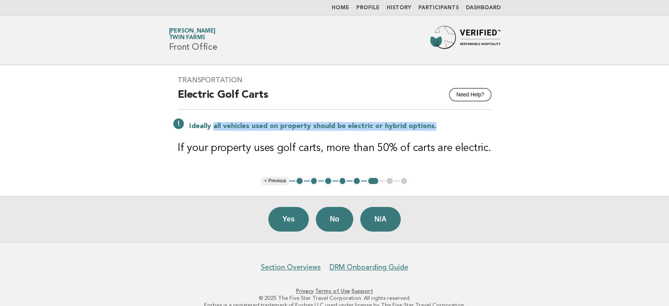
drag, startPoint x: 212, startPoint y: 123, endPoint x: 437, endPoint y: 126, distance: 225.6
click at [437, 126] on p "Ideally all vehicles used on property should be electric or hybrid options." at bounding box center [340, 126] width 302 height 9
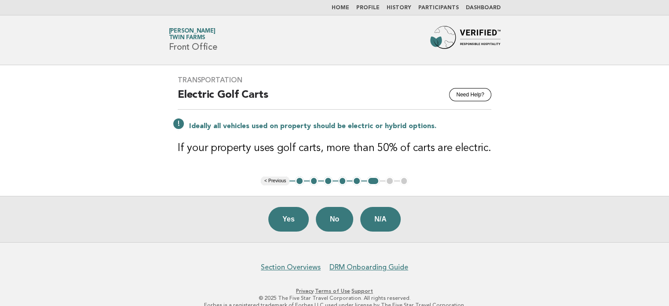
click at [434, 134] on div "Transportation Need Help? Electric Golf Carts Ideally all vehicles used on prop…" at bounding box center [334, 120] width 335 height 111
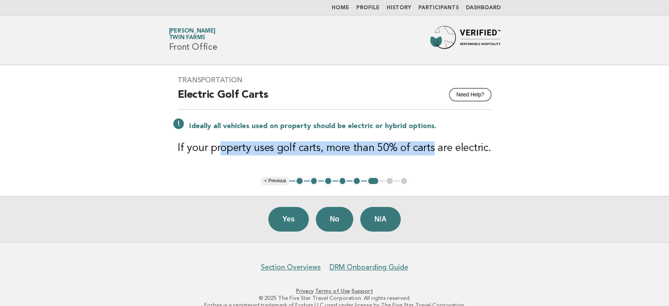
drag, startPoint x: 216, startPoint y: 147, endPoint x: 424, endPoint y: 157, distance: 208.2
click at [424, 157] on div "Transportation Need Help? Electric Golf Carts Ideally all vehicles used on prop…" at bounding box center [334, 120] width 335 height 111
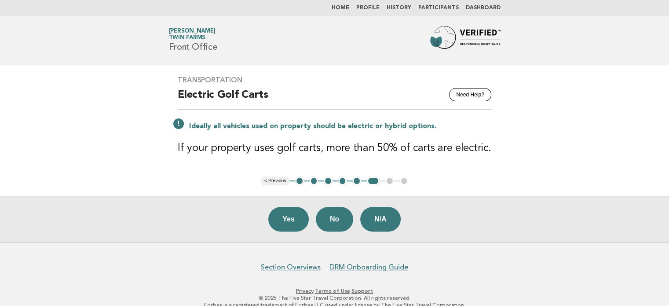
click at [265, 223] on div "Yes No N/A" at bounding box center [334, 219] width 669 height 46
click at [288, 216] on button "Yes" at bounding box center [288, 219] width 40 height 25
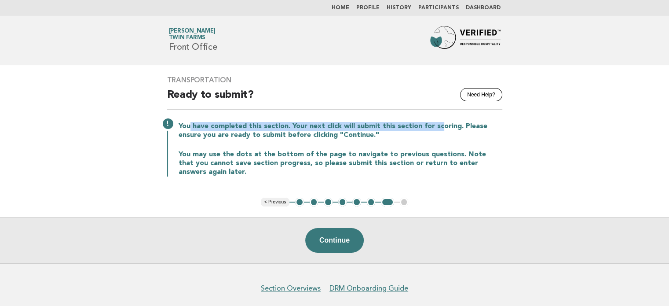
drag, startPoint x: 188, startPoint y: 122, endPoint x: 443, endPoint y: 169, distance: 259.5
click at [437, 128] on p "You have completed this section. Your next click will submit this section for s…" at bounding box center [341, 131] width 324 height 18
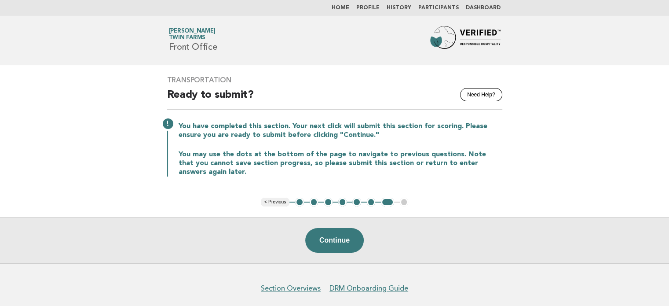
click at [446, 179] on div "Transportation Need Help? Ready to submit? You have completed this section. You…" at bounding box center [335, 131] width 356 height 132
click at [300, 201] on button "1" at bounding box center [299, 201] width 9 height 9
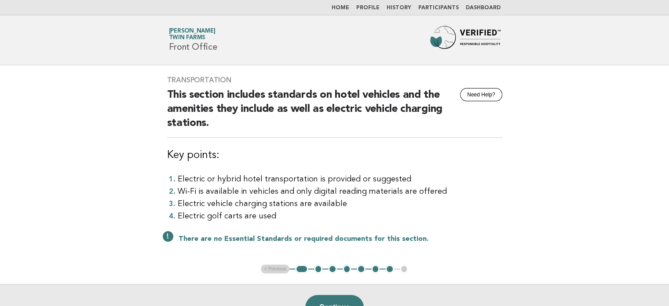
click at [323, 269] on ul "< Previous 1 2 3 4 5 6 7 8" at bounding box center [334, 268] width 147 height 9
click at [314, 267] on button "2" at bounding box center [318, 268] width 9 height 9
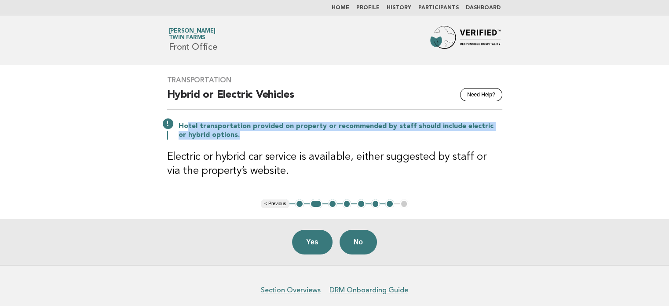
drag, startPoint x: 203, startPoint y: 124, endPoint x: 497, endPoint y: 165, distance: 297.0
click at [504, 140] on div "Transportation Need Help? Hybrid or Electric Vehicles Hotel transportation prov…" at bounding box center [335, 132] width 356 height 134
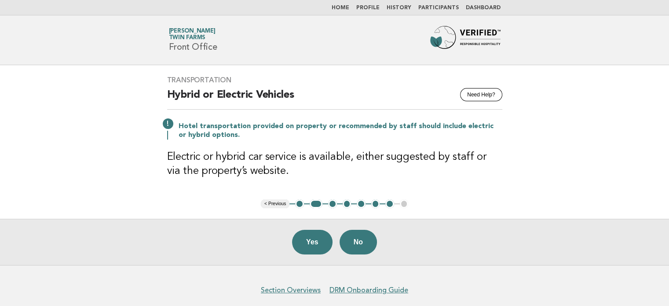
click at [497, 165] on h3 "Electric or hybrid car service is available, either suggested by staff or via t…" at bounding box center [334, 164] width 335 height 28
click at [307, 240] on button "Yes" at bounding box center [312, 242] width 40 height 25
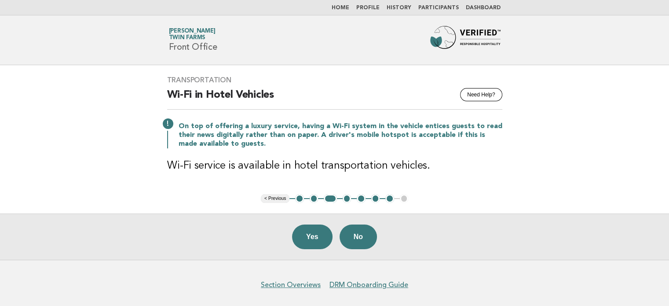
click at [387, 199] on button "7" at bounding box center [389, 198] width 9 height 9
click at [389, 198] on button "7" at bounding box center [389, 198] width 9 height 9
click at [333, 170] on h3 "Wi-Fi service is available in hotel transportation vehicles." at bounding box center [334, 166] width 335 height 14
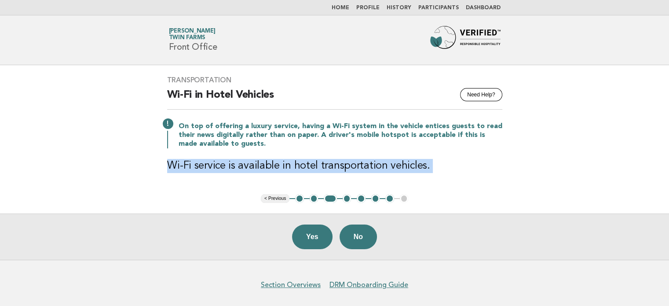
click at [333, 170] on h3 "Wi-Fi service is available in hotel transportation vehicles." at bounding box center [334, 166] width 335 height 14
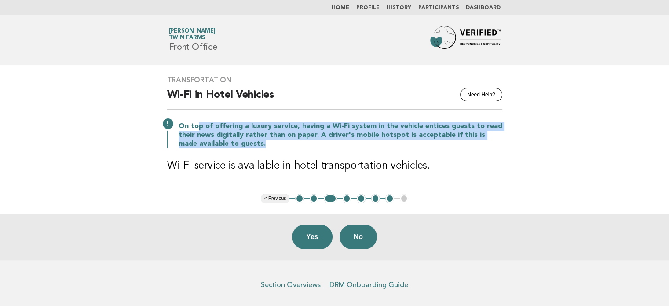
drag, startPoint x: 198, startPoint y: 128, endPoint x: 544, endPoint y: 145, distance: 346.5
click at [544, 145] on main "Transportation Need Help? Wi-Fi in Hotel Vehicles On top of offering a luxury s…" at bounding box center [334, 162] width 669 height 194
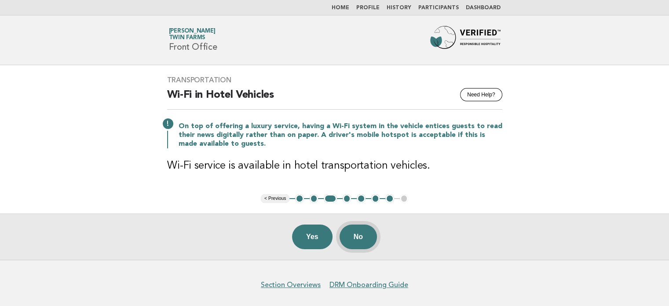
click at [372, 232] on button "No" at bounding box center [358, 236] width 37 height 25
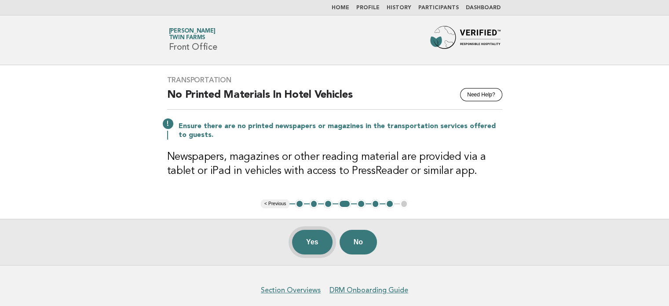
click at [318, 239] on button "Yes" at bounding box center [312, 242] width 40 height 25
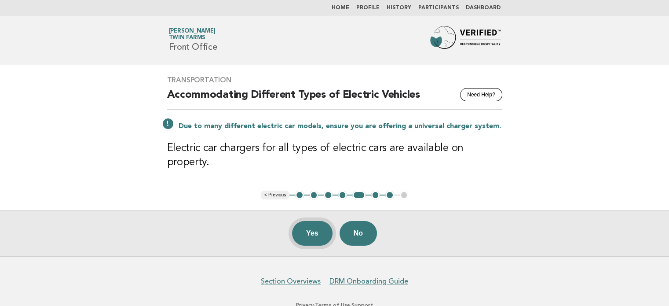
click at [313, 221] on button "Yes" at bounding box center [312, 233] width 40 height 25
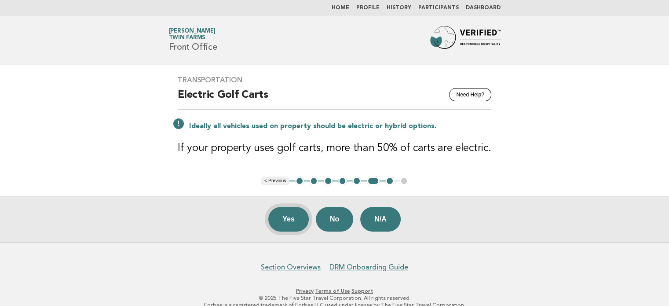
click at [303, 217] on button "Yes" at bounding box center [288, 219] width 40 height 25
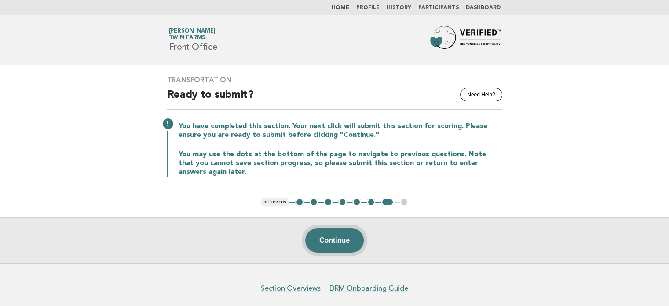
click at [346, 234] on button "Continue" at bounding box center [334, 240] width 58 height 25
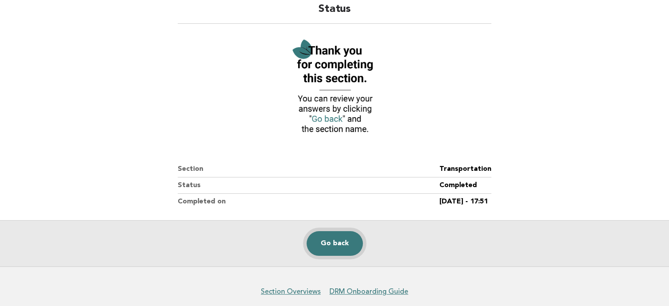
scroll to position [110, 0]
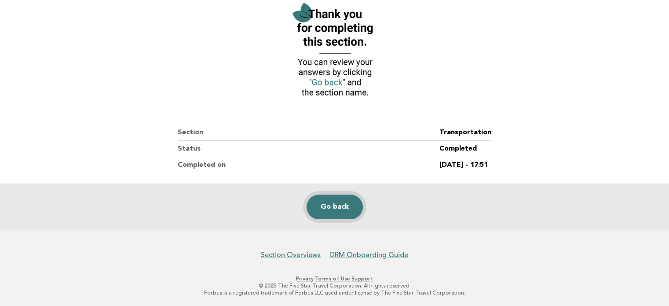
click at [345, 201] on link "Go back" at bounding box center [335, 206] width 56 height 25
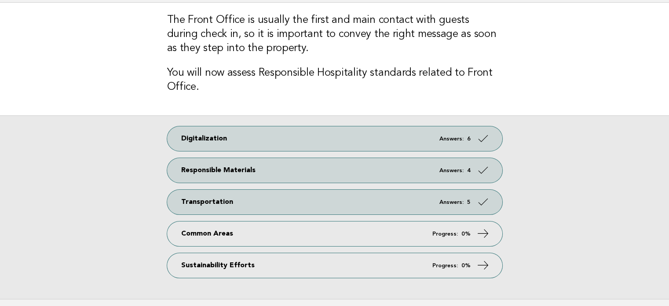
scroll to position [132, 0]
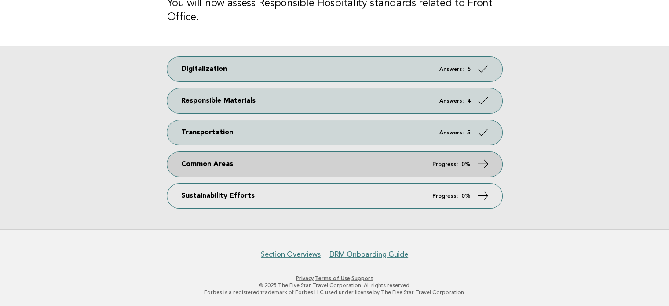
click at [248, 161] on link "Common Areas Progress: 0%" at bounding box center [334, 164] width 335 height 25
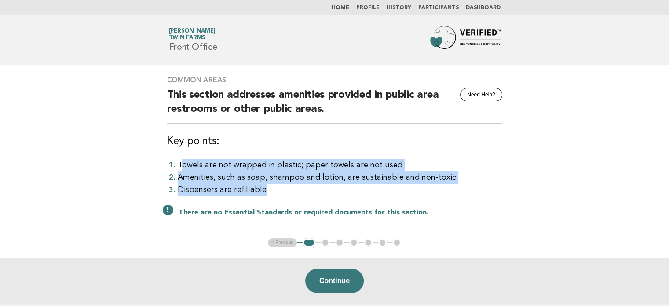
drag, startPoint x: 179, startPoint y: 160, endPoint x: 454, endPoint y: 191, distance: 276.2
click at [454, 191] on ol "Towels are not wrapped in plastic; paper towels are not used Amenities, such as…" at bounding box center [334, 177] width 335 height 37
click at [454, 191] on li "Dispensers are refillable" at bounding box center [340, 189] width 325 height 12
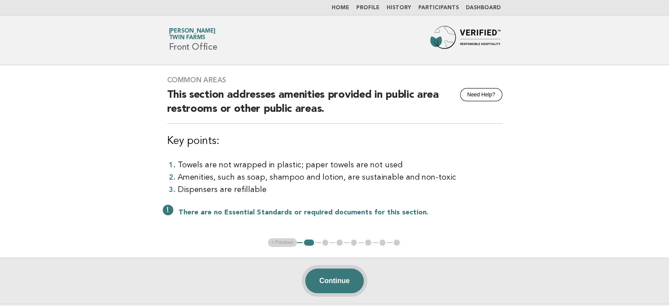
click at [326, 279] on button "Continue" at bounding box center [334, 280] width 58 height 25
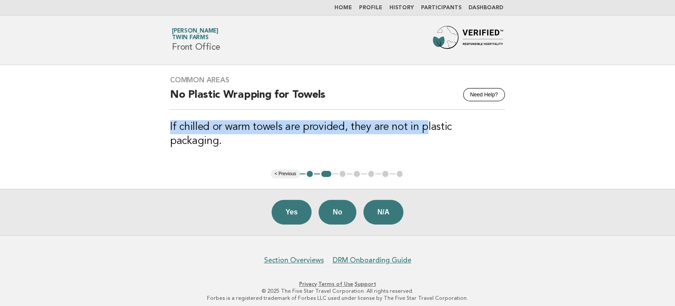
drag, startPoint x: 167, startPoint y: 132, endPoint x: 427, endPoint y: 132, distance: 259.5
click at [427, 132] on div "Common Areas Need Help? No Plastic Wrapping for Towels If chilled or warm towel…" at bounding box center [338, 117] width 356 height 104
click at [427, 132] on h3 "If chilled or warm towels are provided, they are not in plastic packaging." at bounding box center [337, 134] width 335 height 28
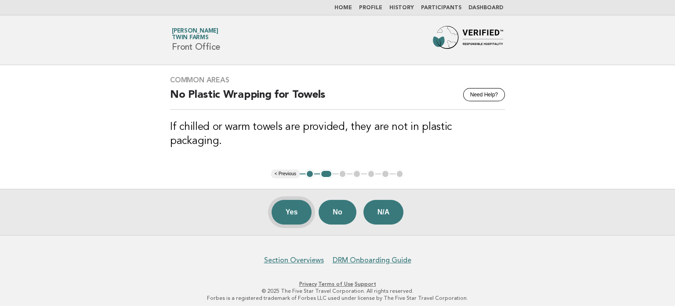
click at [305, 210] on button "Yes" at bounding box center [292, 212] width 40 height 25
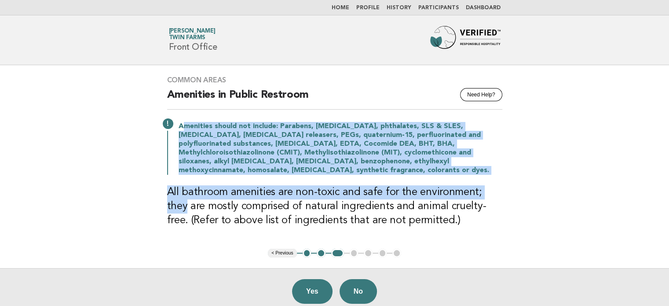
drag, startPoint x: 181, startPoint y: 128, endPoint x: 511, endPoint y: 177, distance: 333.5
click at [511, 177] on div "Common Areas Need Help? Amenities in Public Restroom Amenities should not inclu…" at bounding box center [335, 156] width 356 height 183
click at [512, 191] on main "Common Areas Need Help? Amenities in Public Restroom Amenities should not inclu…" at bounding box center [334, 189] width 669 height 249
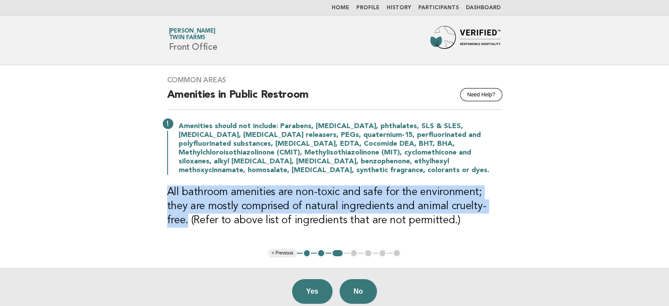
drag, startPoint x: 172, startPoint y: 192, endPoint x: 516, endPoint y: 203, distance: 343.6
click at [516, 203] on main "Common Areas Need Help? Amenities in Public Restroom Amenities should not inclu…" at bounding box center [334, 189] width 669 height 249
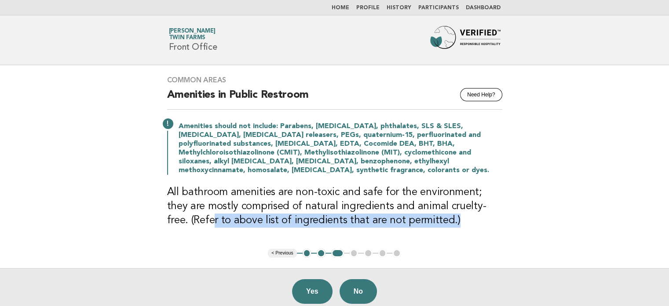
drag, startPoint x: 309, startPoint y: 219, endPoint x: 441, endPoint y: 223, distance: 131.5
click at [441, 223] on h3 "All bathroom amenities are non-toxic and safe for the environment; they are mos…" at bounding box center [334, 206] width 335 height 42
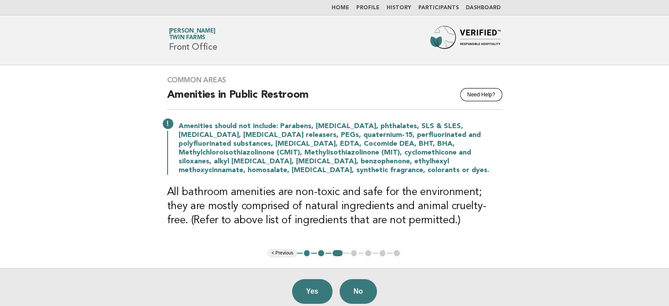
drag, startPoint x: 314, startPoint y: 293, endPoint x: 197, endPoint y: 153, distance: 182.0
click at [197, 153] on main "Common Areas Need Help? Amenities in Public Restroom Amenities should not inclu…" at bounding box center [334, 189] width 669 height 249
click at [311, 298] on button "Yes" at bounding box center [312, 291] width 40 height 25
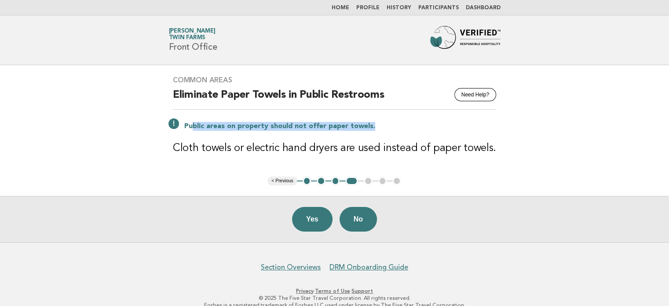
drag, startPoint x: 196, startPoint y: 124, endPoint x: 389, endPoint y: 120, distance: 192.7
click at [389, 120] on div "Public areas on property should not offer paper towels." at bounding box center [334, 125] width 323 height 11
click at [390, 123] on p "Public areas on property should not offer paper towels." at bounding box center [340, 126] width 312 height 9
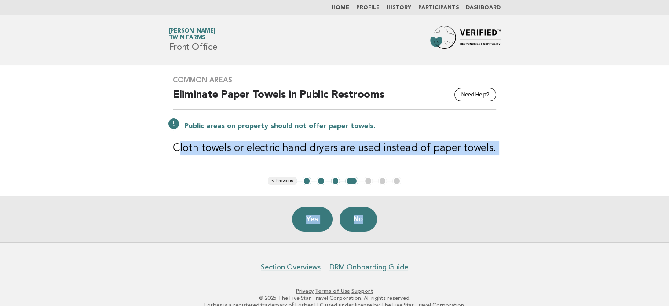
drag, startPoint x: 185, startPoint y: 143, endPoint x: 541, endPoint y: 165, distance: 356.9
click at [540, 165] on main "Common Areas Need Help? Eliminate Paper Towels in Public Restrooms Public areas…" at bounding box center [334, 153] width 669 height 177
click at [552, 146] on main "Common Areas Need Help? Eliminate Paper Towels in Public Restrooms Public areas…" at bounding box center [334, 153] width 669 height 177
click at [544, 142] on main "Common Areas Need Help? Eliminate Paper Towels in Public Restrooms Public areas…" at bounding box center [334, 153] width 669 height 177
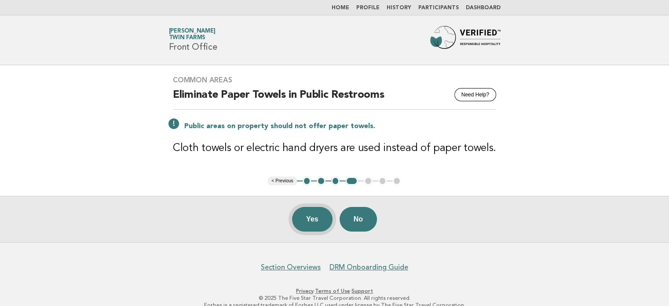
click at [322, 214] on button "Yes" at bounding box center [312, 219] width 40 height 25
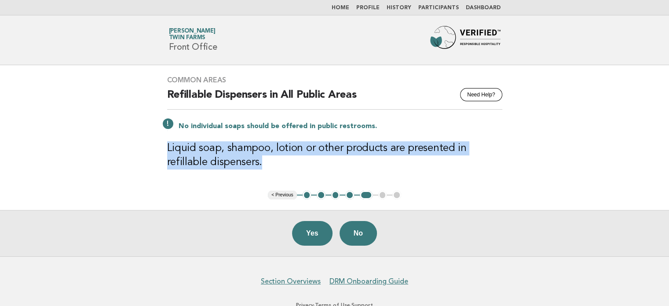
drag, startPoint x: 167, startPoint y: 147, endPoint x: 497, endPoint y: 163, distance: 330.2
click at [497, 163] on h3 "Liquid soap, shampoo, lotion or other products are presented in refillable disp…" at bounding box center [334, 155] width 335 height 28
drag, startPoint x: 285, startPoint y: 128, endPoint x: 401, endPoint y: 166, distance: 121.8
click at [401, 166] on div "Common Areas Need Help? Refillable Dispensers in All Public Areas No individual…" at bounding box center [335, 127] width 356 height 125
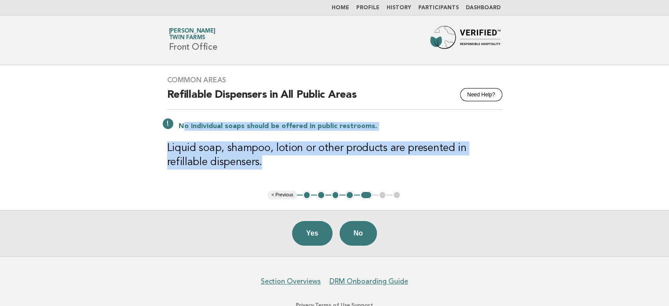
click at [401, 166] on h3 "Liquid soap, shampoo, lotion or other products are presented in refillable disp…" at bounding box center [334, 155] width 335 height 28
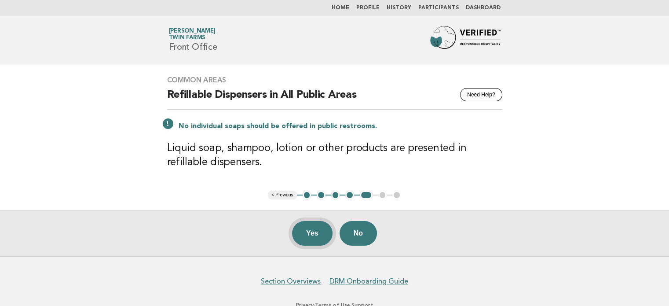
click at [303, 236] on button "Yes" at bounding box center [312, 233] width 40 height 25
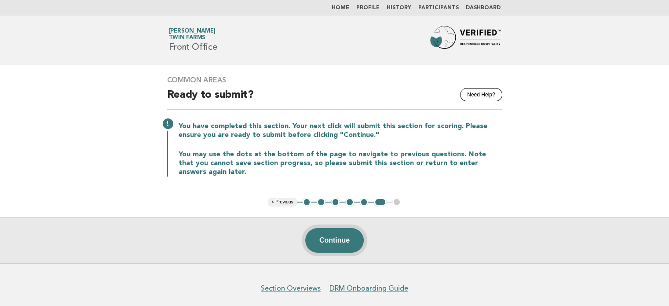
click at [340, 234] on button "Continue" at bounding box center [334, 240] width 58 height 25
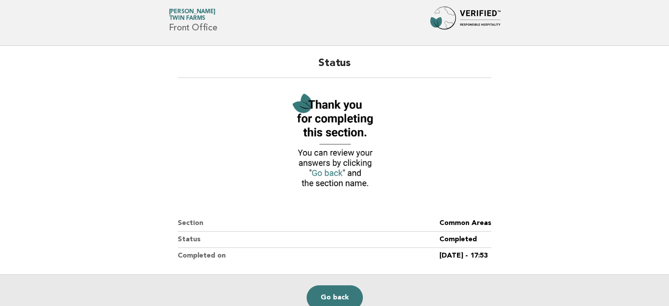
scroll to position [110, 0]
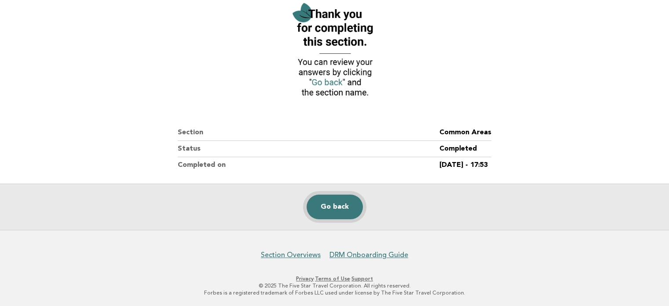
click at [330, 207] on link "Go back" at bounding box center [335, 206] width 56 height 25
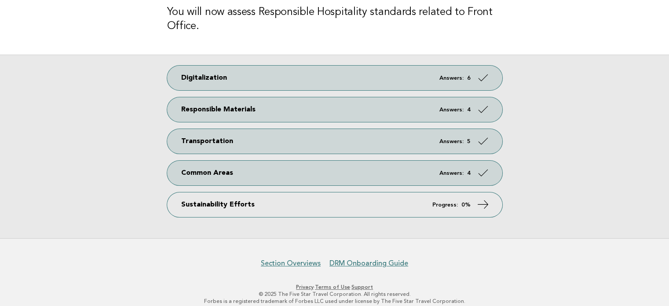
scroll to position [132, 0]
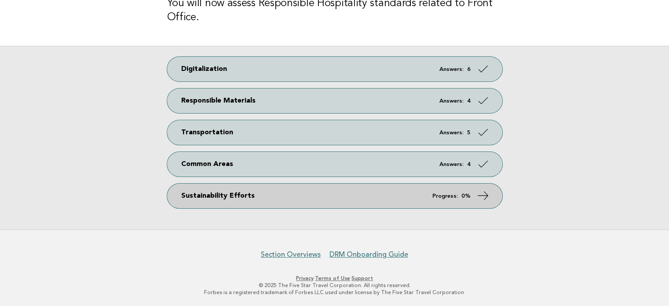
click at [355, 198] on link "Sustainability Efforts Progress: 0%" at bounding box center [334, 195] width 335 height 25
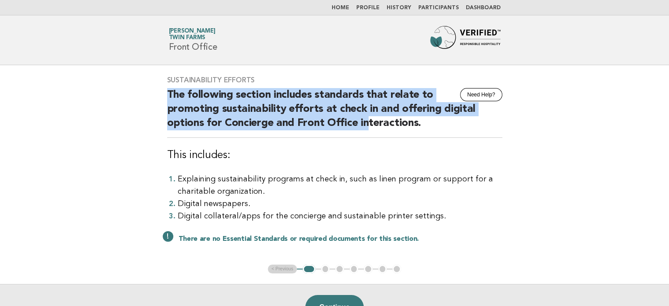
drag, startPoint x: 157, startPoint y: 97, endPoint x: 367, endPoint y: 120, distance: 211.0
click at [367, 120] on div "Sustainability Efforts Need Help? The following section includes standards that…" at bounding box center [335, 164] width 356 height 199
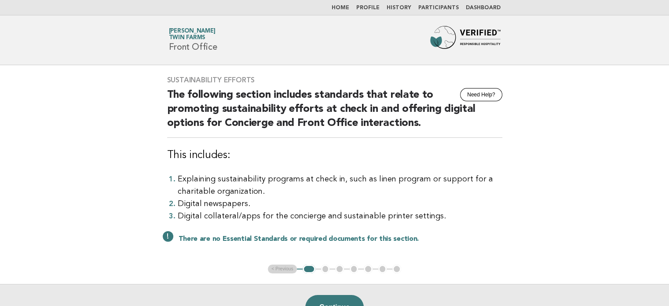
click at [410, 128] on h2 "The following section includes standards that relate to promoting sustainabilit…" at bounding box center [334, 113] width 335 height 50
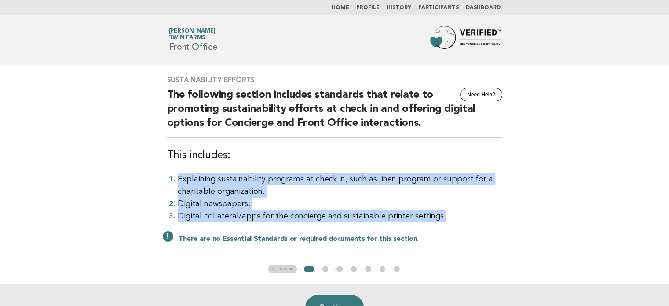
drag, startPoint x: 176, startPoint y: 180, endPoint x: 521, endPoint y: 212, distance: 346.3
click at [521, 212] on main "Sustainability Efforts Need Help? The following section includes standards that…" at bounding box center [334, 197] width 669 height 265
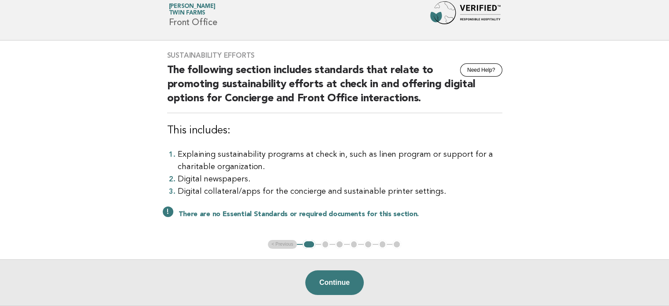
scroll to position [44, 0]
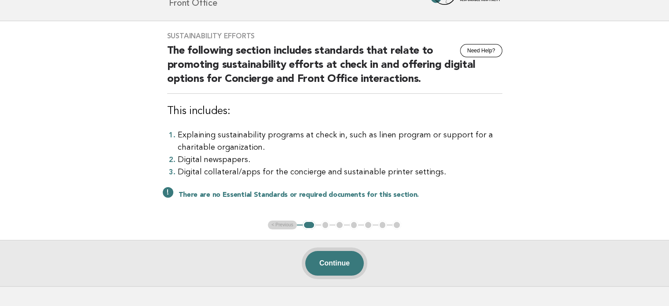
click at [341, 258] on button "Continue" at bounding box center [334, 263] width 58 height 25
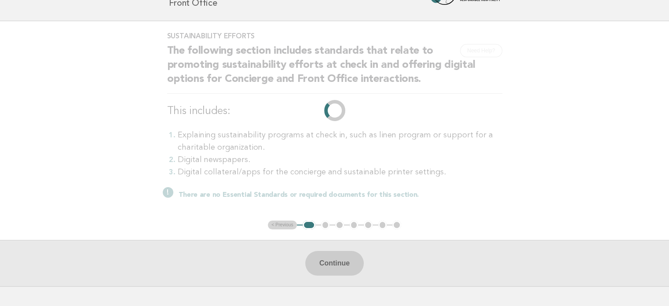
scroll to position [0, 0]
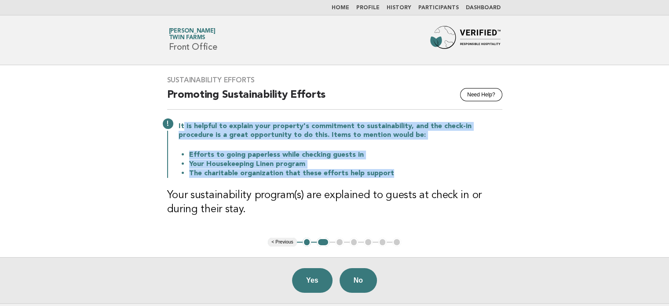
drag, startPoint x: 183, startPoint y: 127, endPoint x: 511, endPoint y: 170, distance: 331.7
click at [511, 170] on div "Sustainability Efforts Need Help? Promoting Sustainability Efforts It is helpfu…" at bounding box center [335, 151] width 356 height 172
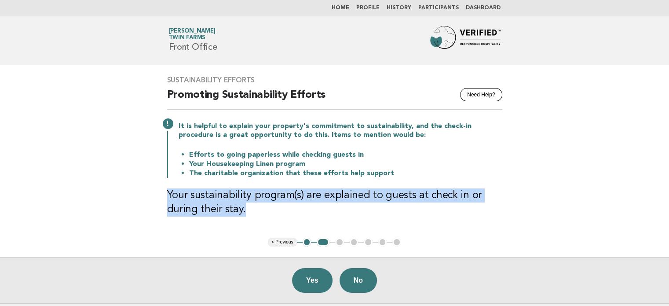
drag, startPoint x: 169, startPoint y: 195, endPoint x: 519, endPoint y: 221, distance: 351.5
click at [520, 221] on main "Sustainability Efforts Need Help? Promoting Sustainability Efforts It is helpfu…" at bounding box center [334, 184] width 669 height 238
click at [517, 223] on main "Sustainability Efforts Need Help? Promoting Sustainability Efforts It is helpfu…" at bounding box center [334, 184] width 669 height 238
click at [350, 200] on h3 "Your sustainability program(s) are explained to guests at check in or during th…" at bounding box center [334, 202] width 335 height 28
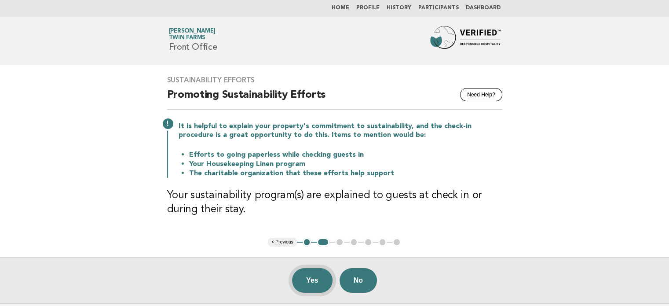
click at [302, 289] on button "Yes" at bounding box center [312, 280] width 40 height 25
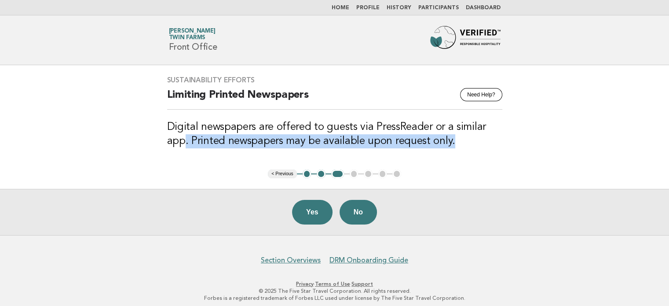
drag, startPoint x: 186, startPoint y: 146, endPoint x: 479, endPoint y: 137, distance: 293.5
click at [479, 137] on h3 "Digital newspapers are offered to guests via PressReader or a similar app. Prin…" at bounding box center [334, 134] width 335 height 28
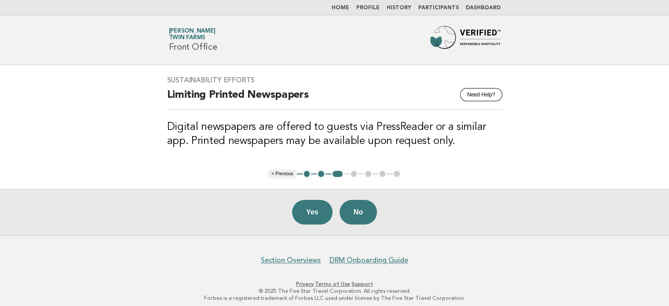
click at [306, 217] on button "Yes" at bounding box center [312, 212] width 40 height 25
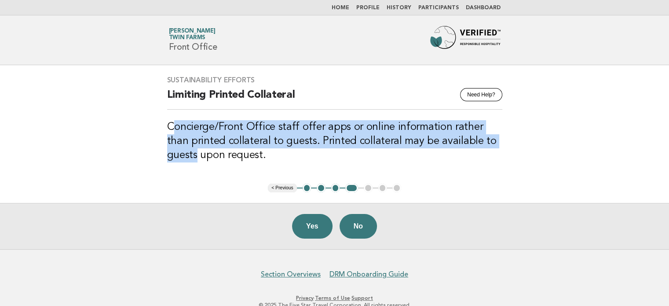
drag, startPoint x: 172, startPoint y: 124, endPoint x: 518, endPoint y: 144, distance: 346.7
click at [518, 144] on main "Sustainability Efforts Need Help? Limiting Printed Collateral Concierge/Front O…" at bounding box center [334, 157] width 669 height 184
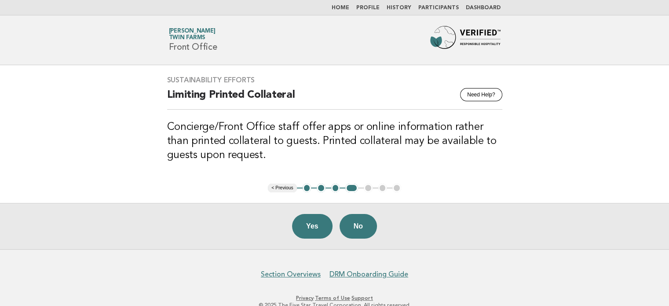
click at [515, 160] on main "Sustainability Efforts Need Help? Limiting Printed Collateral Concierge/Front O…" at bounding box center [334, 157] width 669 height 184
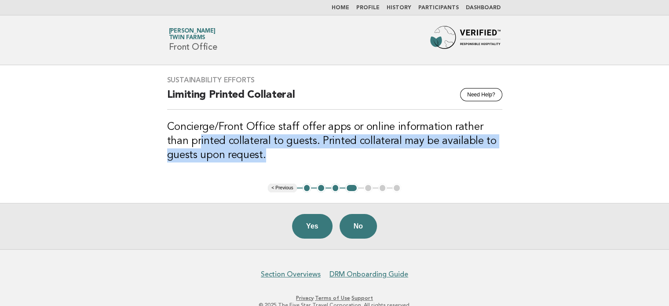
drag, startPoint x: 203, startPoint y: 135, endPoint x: 492, endPoint y: 164, distance: 290.3
click at [492, 164] on div "Sustainability Efforts Need Help? Limiting Printed Collateral Concierge/Front O…" at bounding box center [335, 124] width 356 height 118
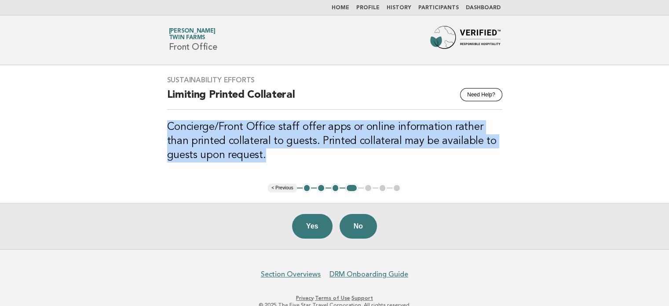
drag, startPoint x: 270, startPoint y: 158, endPoint x: 160, endPoint y: 131, distance: 113.5
click at [160, 131] on div "Sustainability Efforts Need Help? Limiting Printed Collateral Concierge/Front O…" at bounding box center [335, 124] width 356 height 118
click at [176, 126] on h3 "Concierge/Front Office staff offer apps or online information rather than print…" at bounding box center [334, 141] width 335 height 42
drag, startPoint x: 167, startPoint y: 124, endPoint x: 260, endPoint y: 158, distance: 99.6
click at [260, 158] on h3 "Concierge/Front Office staff offer apps or online information rather than print…" at bounding box center [334, 141] width 335 height 42
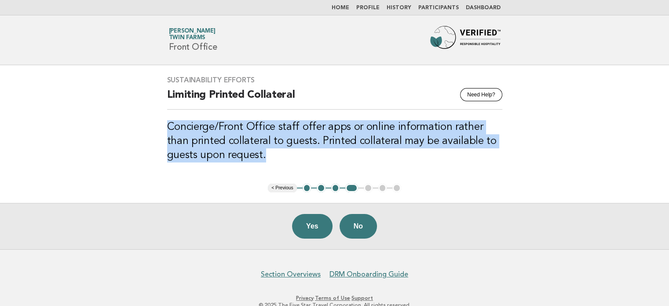
click at [260, 158] on h3 "Concierge/Front Office staff offer apps or online information rather than print…" at bounding box center [334, 141] width 335 height 42
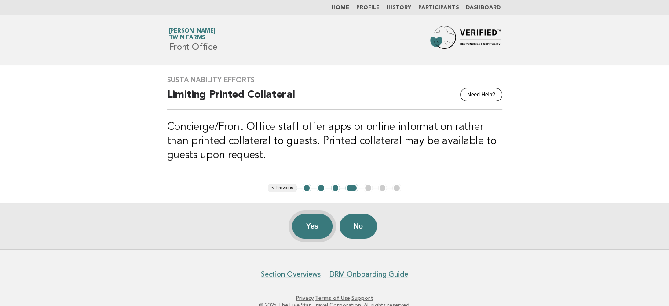
click at [310, 218] on button "Yes" at bounding box center [312, 226] width 40 height 25
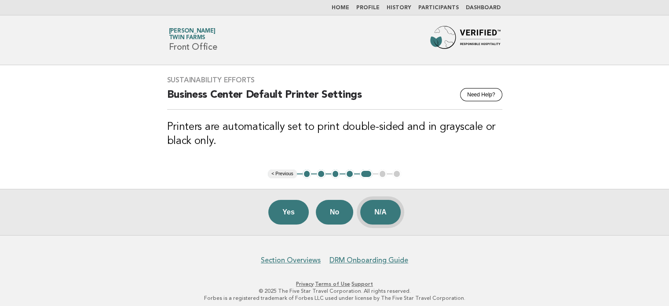
drag, startPoint x: 380, startPoint y: 205, endPoint x: 378, endPoint y: 212, distance: 6.5
click at [380, 205] on button "N/A" at bounding box center [380, 212] width 40 height 25
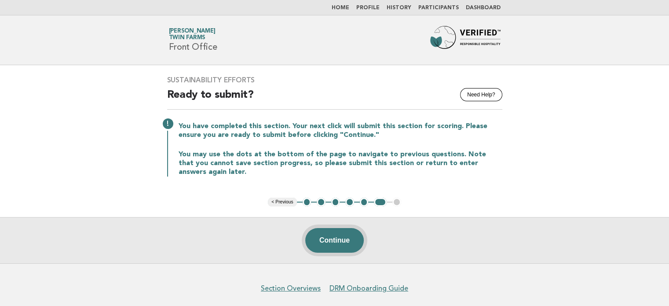
click at [340, 239] on button "Continue" at bounding box center [334, 240] width 58 height 25
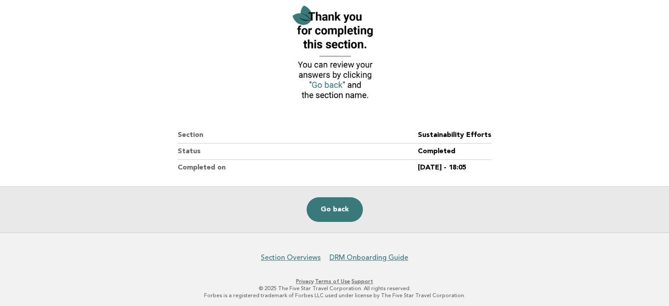
scroll to position [110, 0]
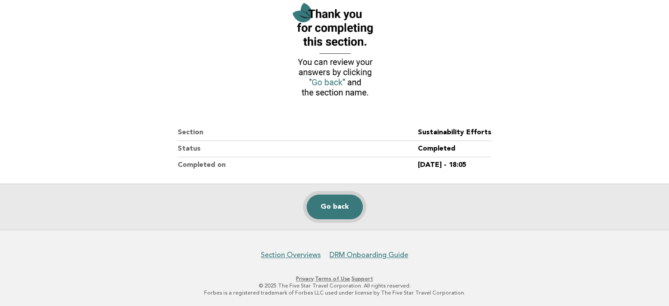
click at [337, 205] on link "Go back" at bounding box center [335, 206] width 56 height 25
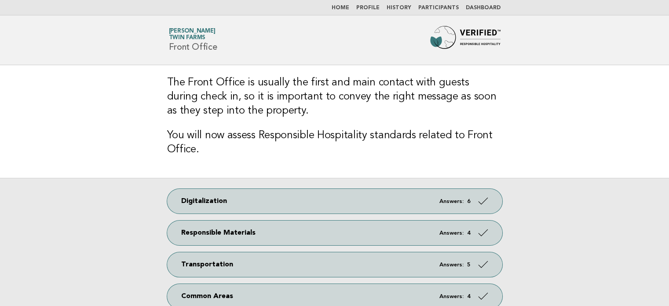
click at [190, 37] on span "Twin Farms" at bounding box center [187, 38] width 37 height 6
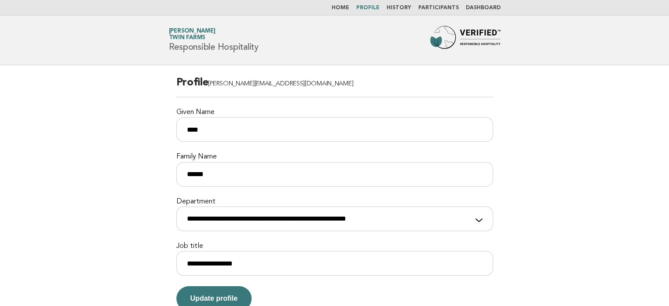
click at [451, 30] on img at bounding box center [465, 40] width 70 height 28
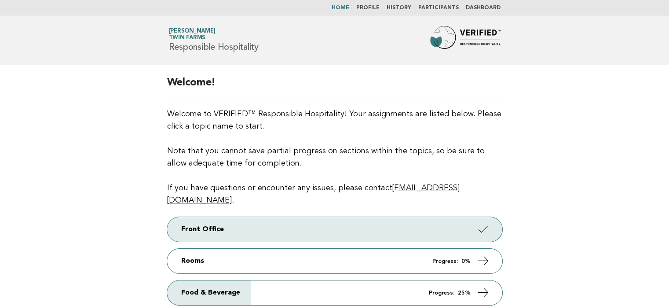
click at [434, 8] on link "Participants" at bounding box center [438, 7] width 40 height 5
